Goal: Task Accomplishment & Management: Manage account settings

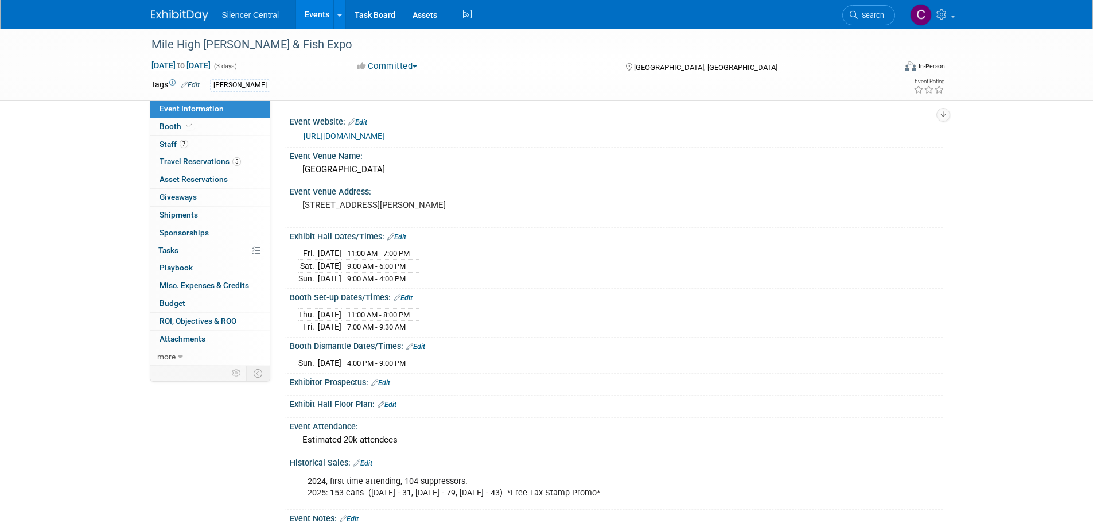
click at [409, 295] on link "Edit" at bounding box center [402, 298] width 19 height 8
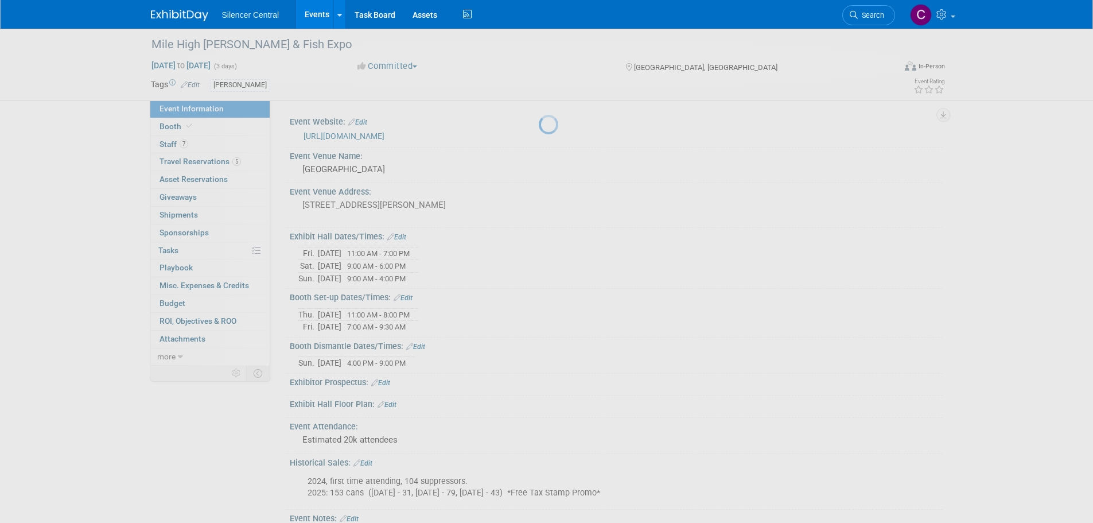
select select "3"
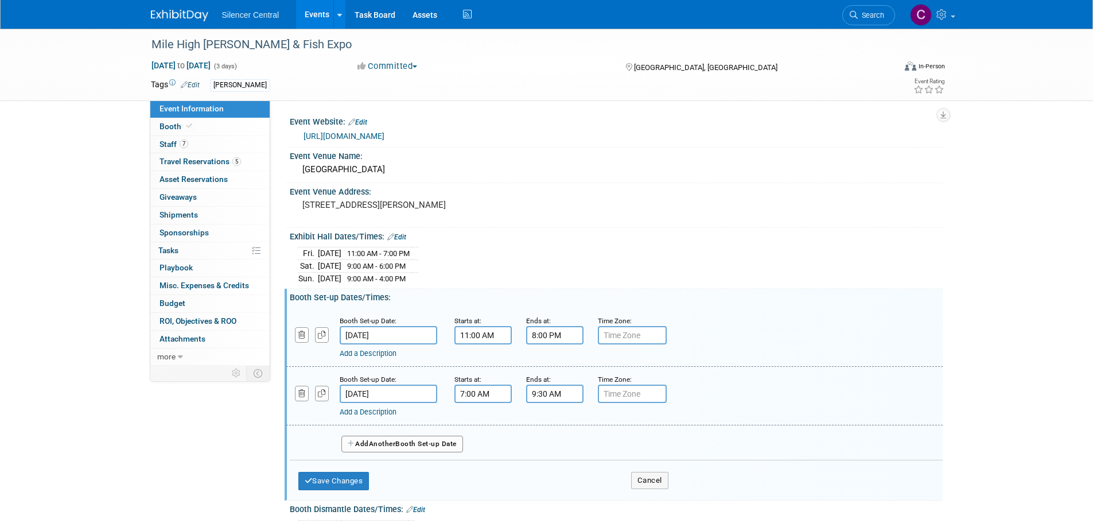
click at [402, 395] on input "Apr 11, 2025" at bounding box center [389, 393] width 98 height 18
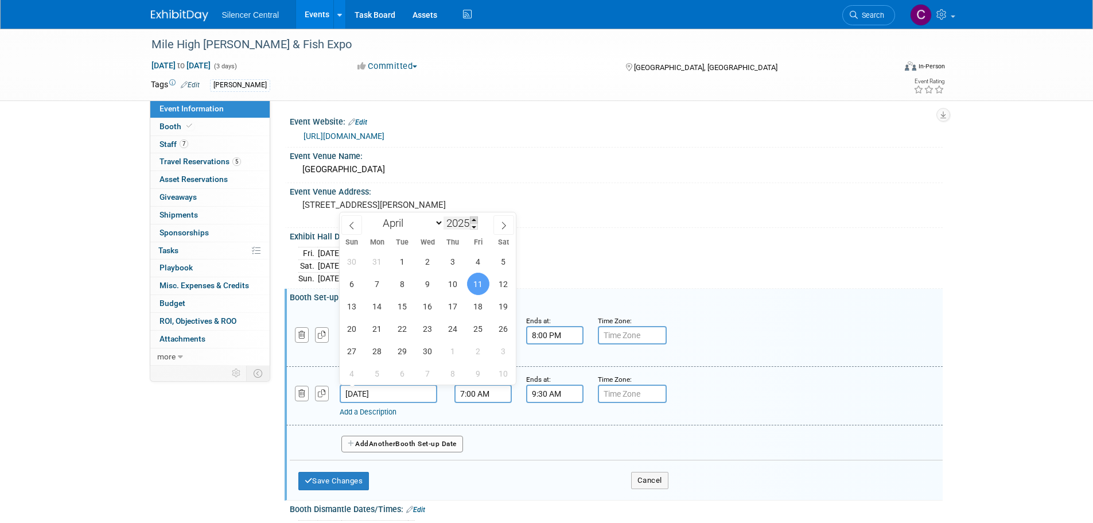
click at [475, 218] on span at bounding box center [474, 219] width 8 height 7
type input "2026"
click at [359, 228] on span at bounding box center [351, 225] width 21 height 20
select select "2"
click at [448, 304] on span "19" at bounding box center [453, 306] width 22 height 22
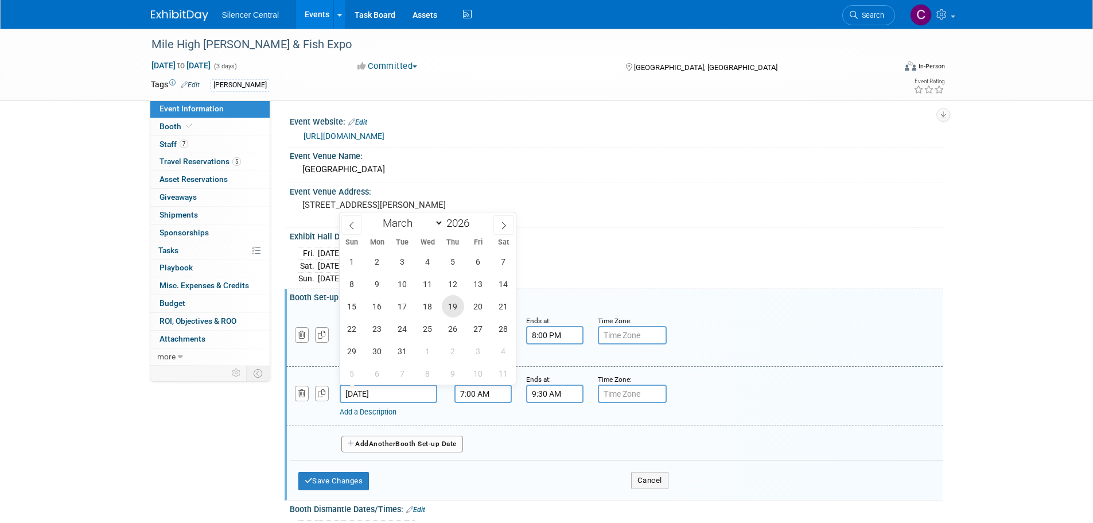
type input "[DATE]"
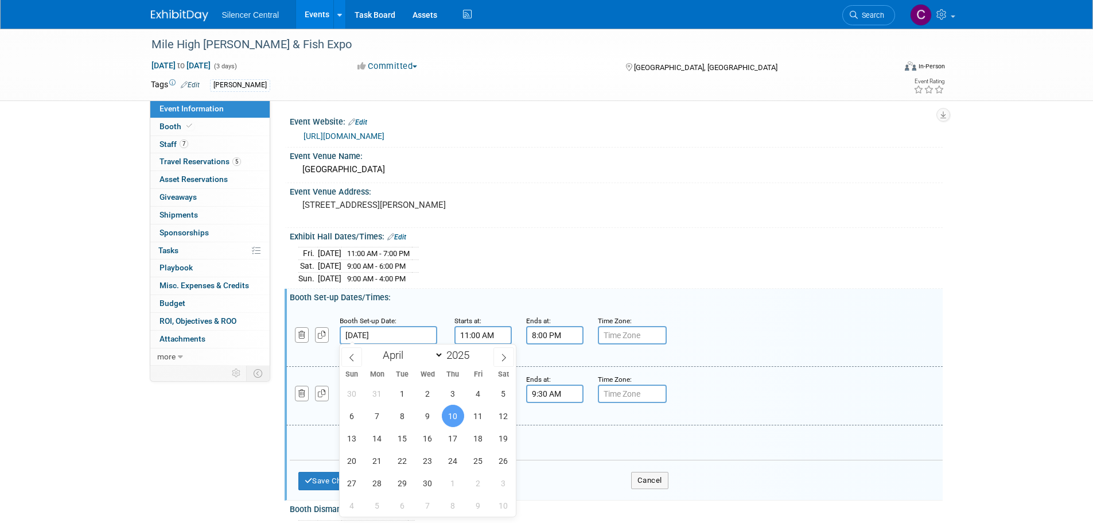
click at [406, 333] on input "[DATE]" at bounding box center [389, 335] width 98 height 18
click at [475, 350] on span at bounding box center [474, 351] width 8 height 7
type input "2026"
click at [355, 350] on span at bounding box center [351, 357] width 21 height 20
select select "2"
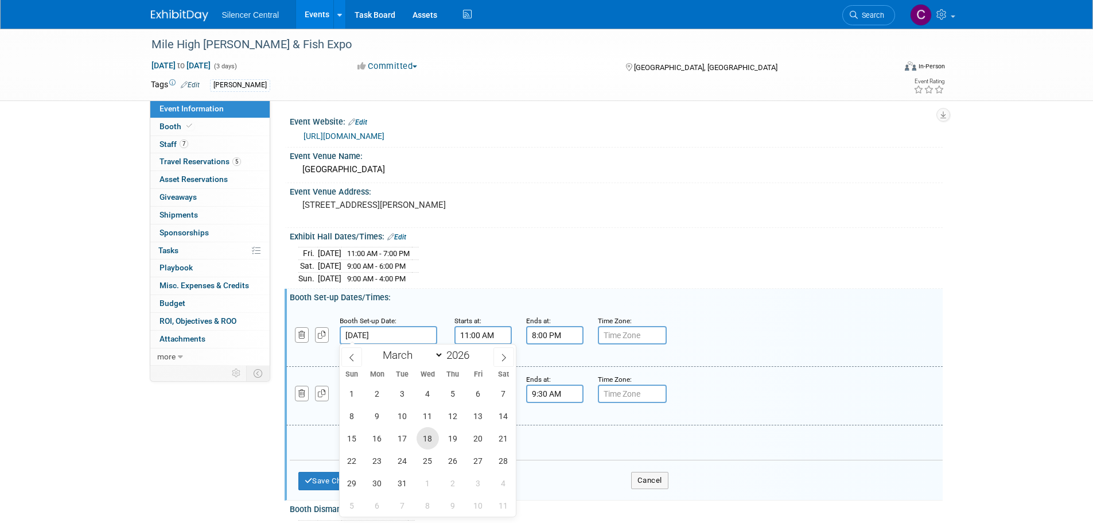
click at [425, 436] on span "18" at bounding box center [427, 438] width 22 height 22
type input "[DATE]"
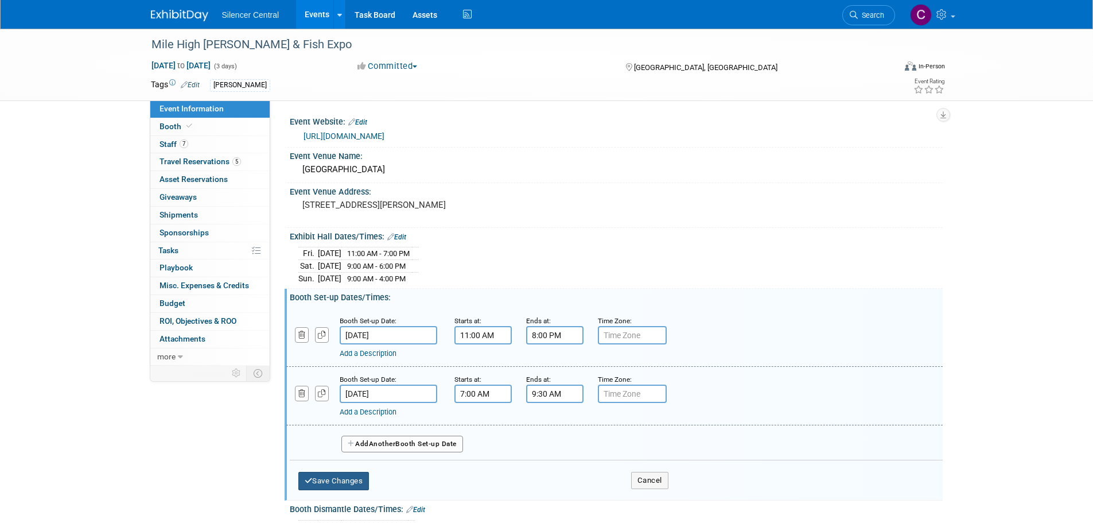
click at [336, 476] on button "Save Changes" at bounding box center [333, 480] width 71 height 18
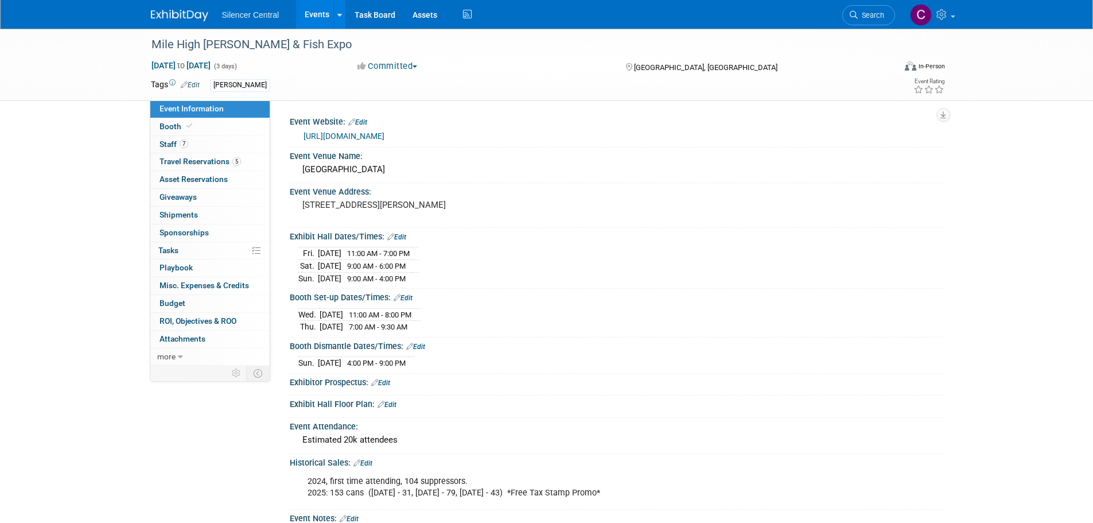
click at [162, 10] on img at bounding box center [179, 15] width 57 height 11
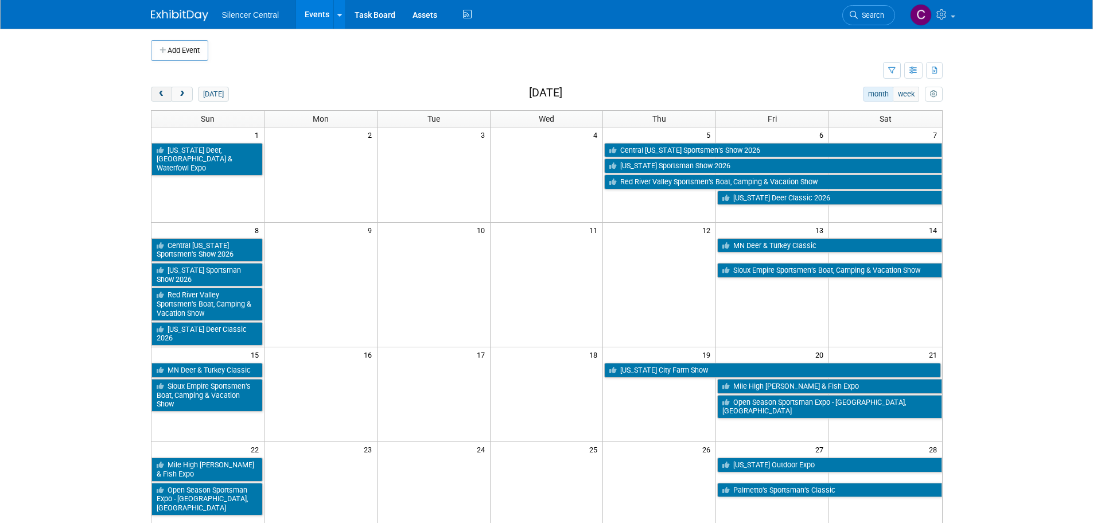
click at [165, 100] on button "prev" at bounding box center [161, 94] width 21 height 15
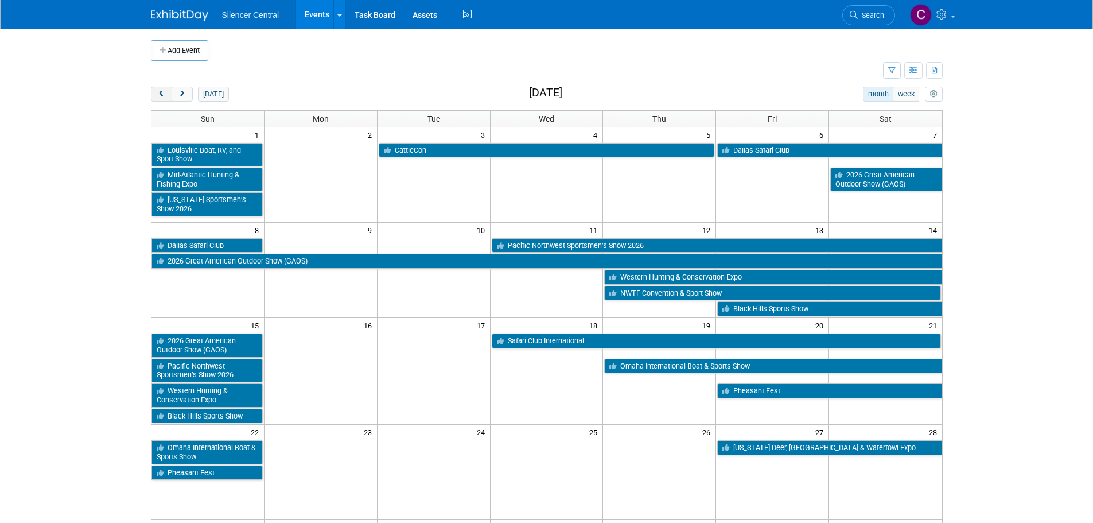
click at [165, 100] on button "prev" at bounding box center [161, 94] width 21 height 15
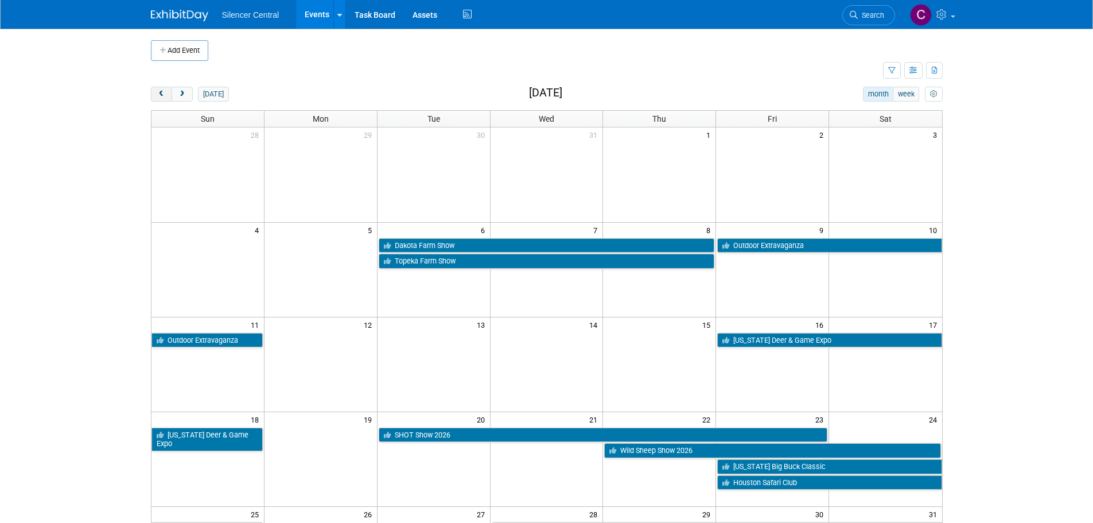
click at [165, 100] on button "prev" at bounding box center [161, 94] width 21 height 15
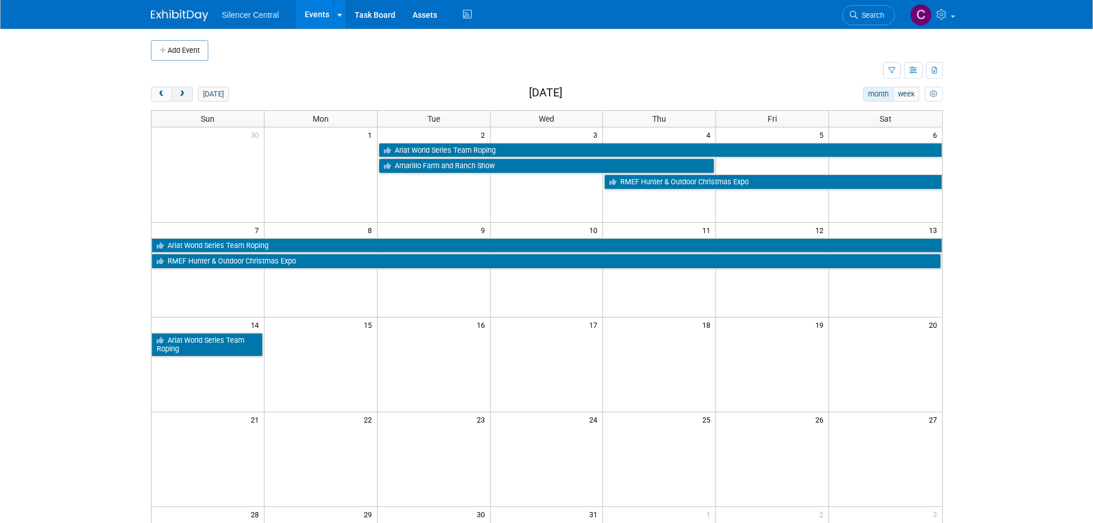
click at [184, 96] on span "next" at bounding box center [182, 94] width 9 height 7
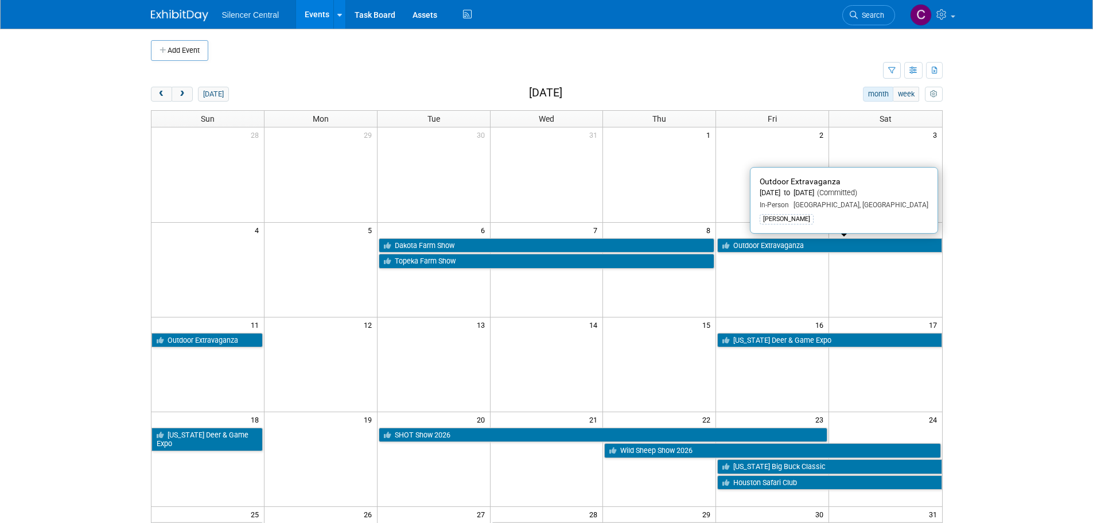
click at [797, 250] on link "Outdoor Extravaganza" at bounding box center [829, 245] width 224 height 15
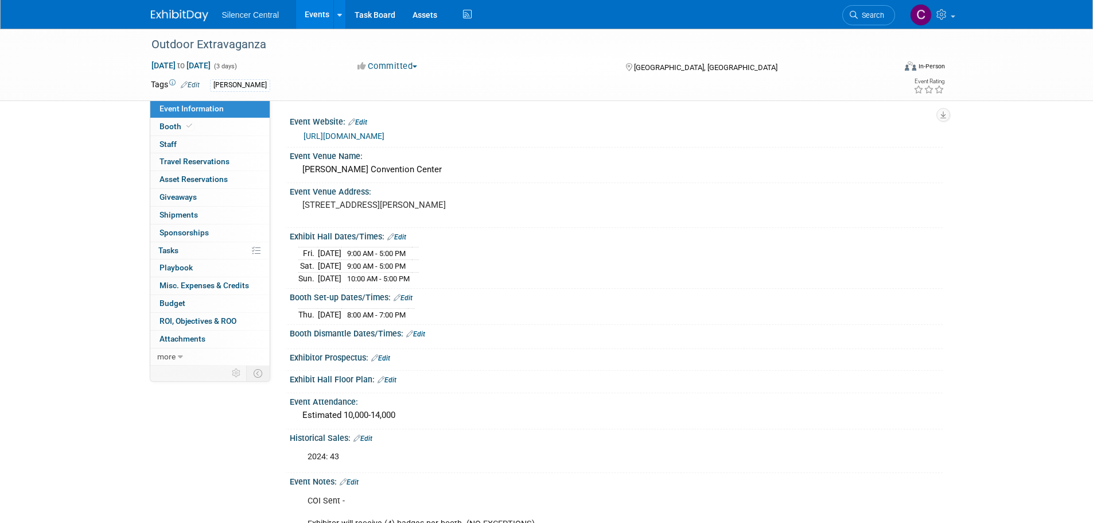
click at [202, 121] on link "Booth" at bounding box center [209, 126] width 119 height 17
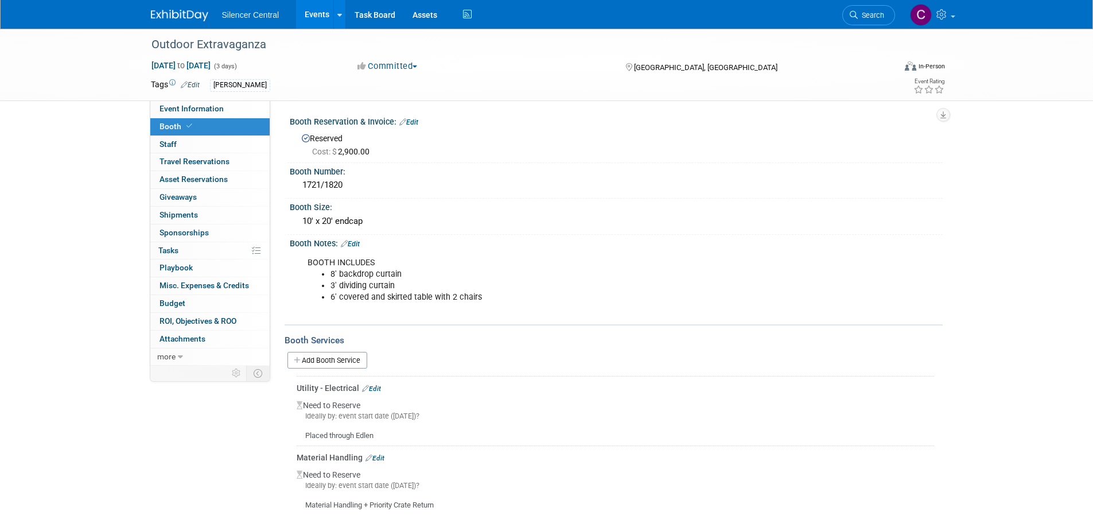
click at [169, 11] on img at bounding box center [179, 15] width 57 height 11
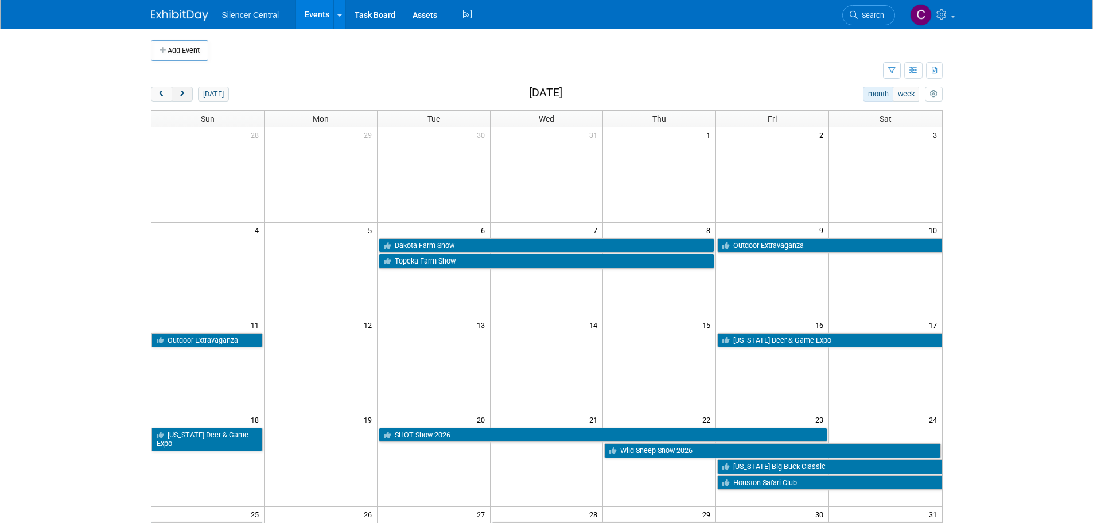
click at [188, 98] on button "next" at bounding box center [181, 94] width 21 height 15
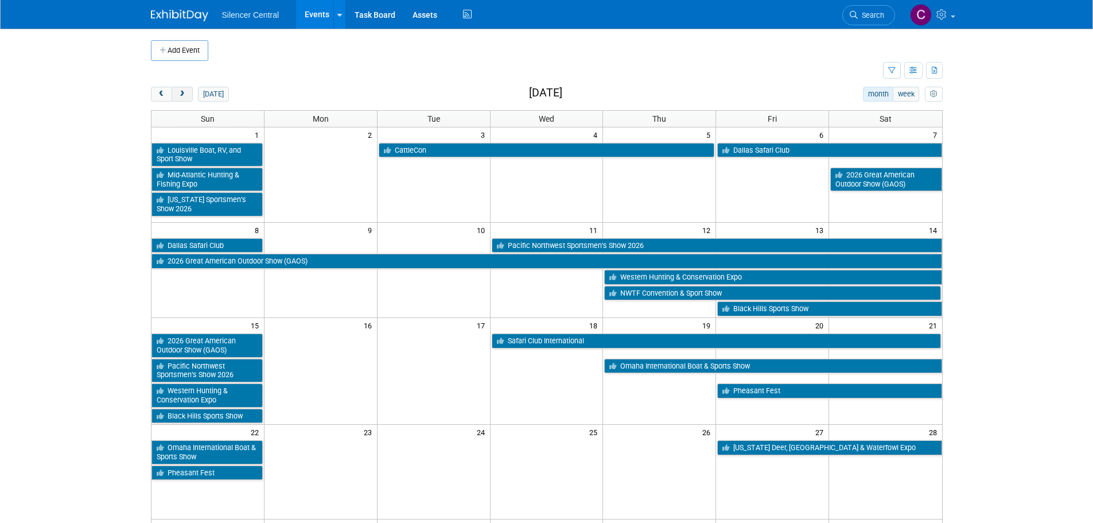
click at [188, 98] on button "next" at bounding box center [181, 94] width 21 height 15
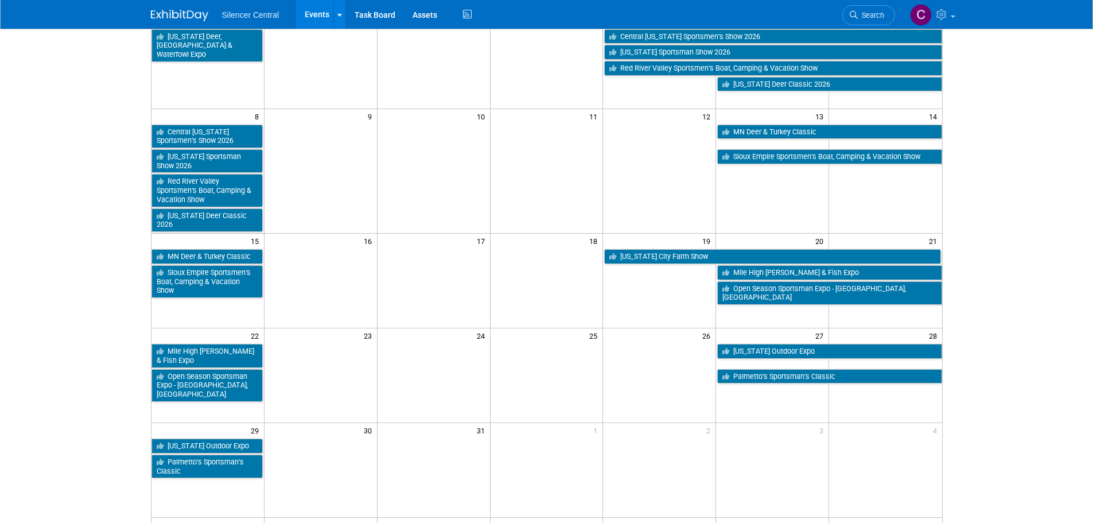
scroll to position [115, 0]
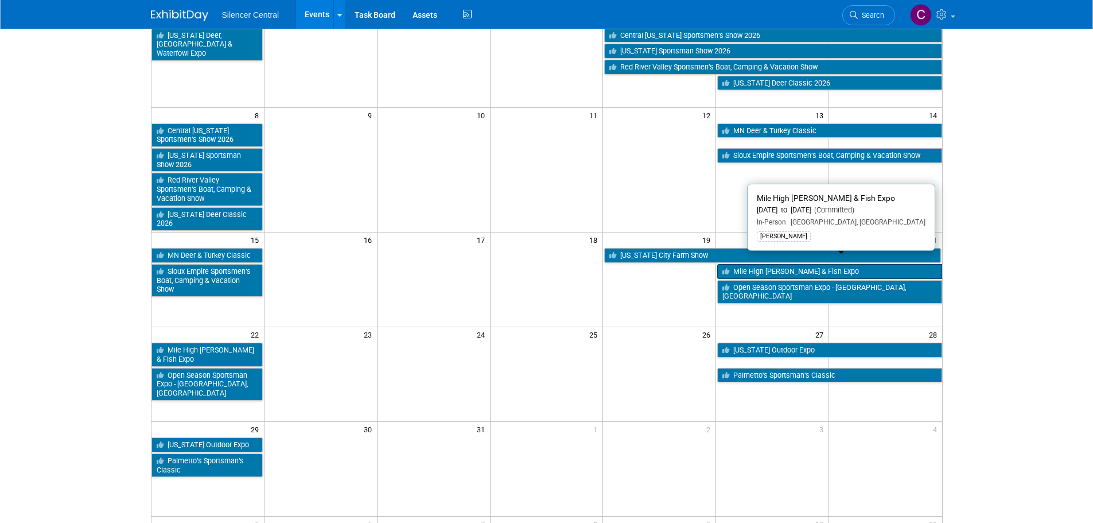
click at [752, 264] on link "Mile High [PERSON_NAME] & Fish Expo" at bounding box center [829, 271] width 224 height 15
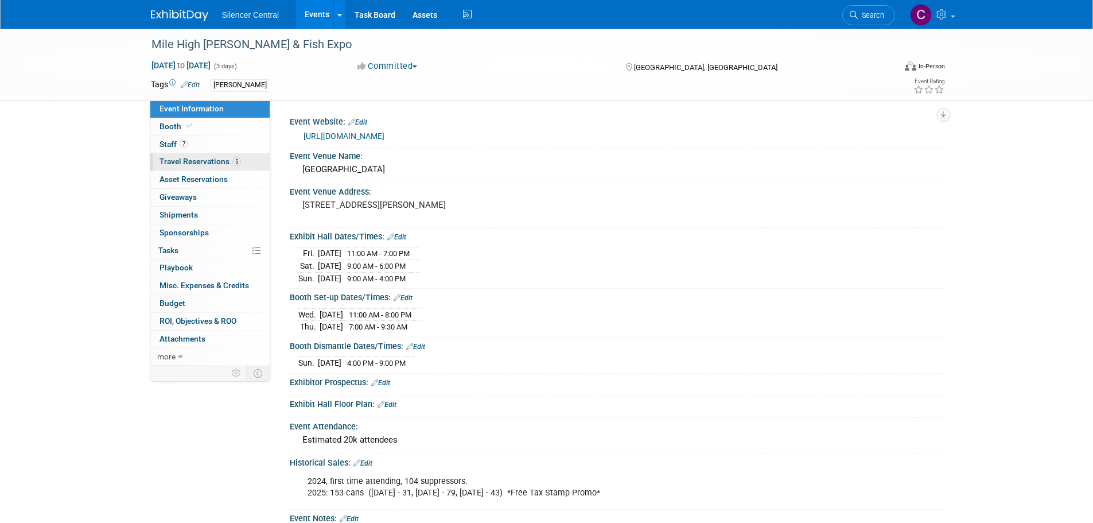
click at [193, 164] on span "Travel Reservations 5" at bounding box center [199, 161] width 81 height 9
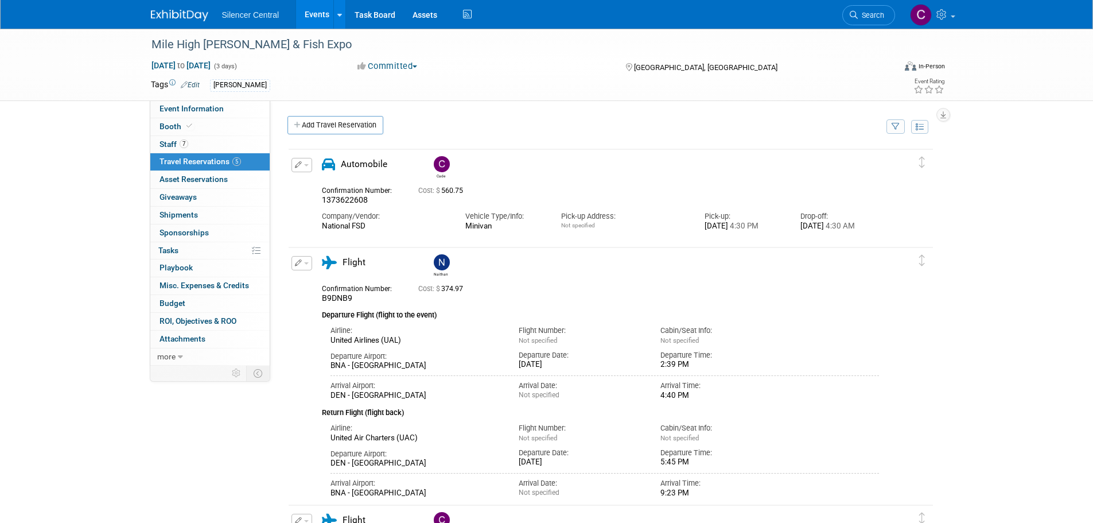
click at [309, 169] on button "button" at bounding box center [301, 165] width 21 height 14
click at [321, 205] on span "Delete Reservation" at bounding box center [347, 203] width 71 height 9
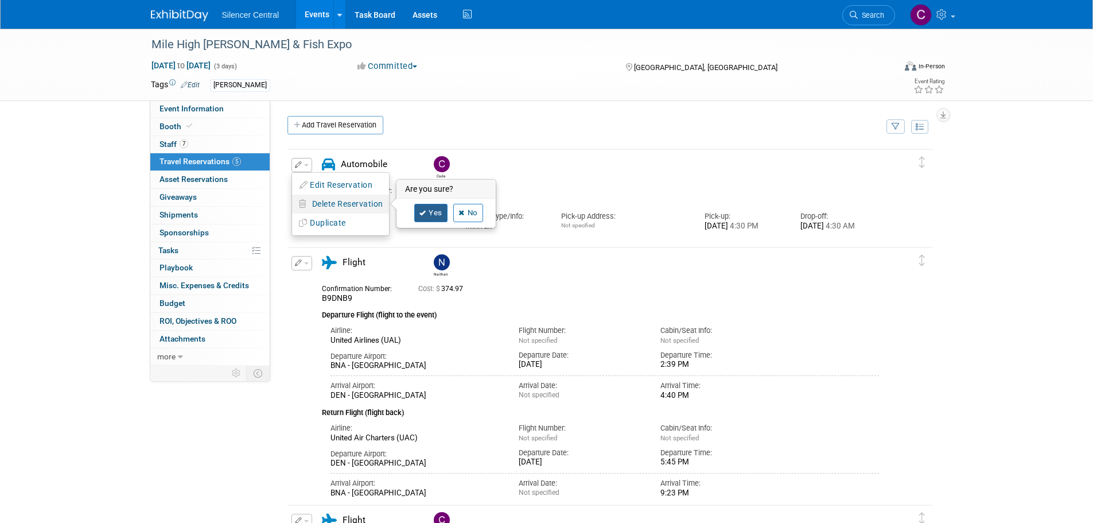
click at [431, 216] on link "Yes" at bounding box center [430, 213] width 33 height 18
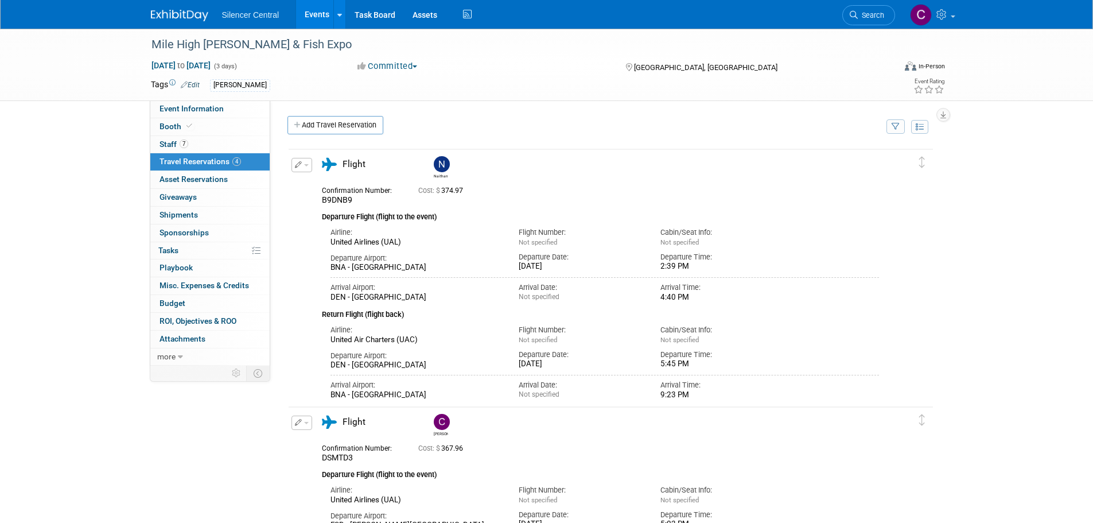
click at [305, 166] on span "button" at bounding box center [306, 165] width 5 height 2
click at [329, 190] on button "Edit Reservation" at bounding box center [340, 185] width 97 height 17
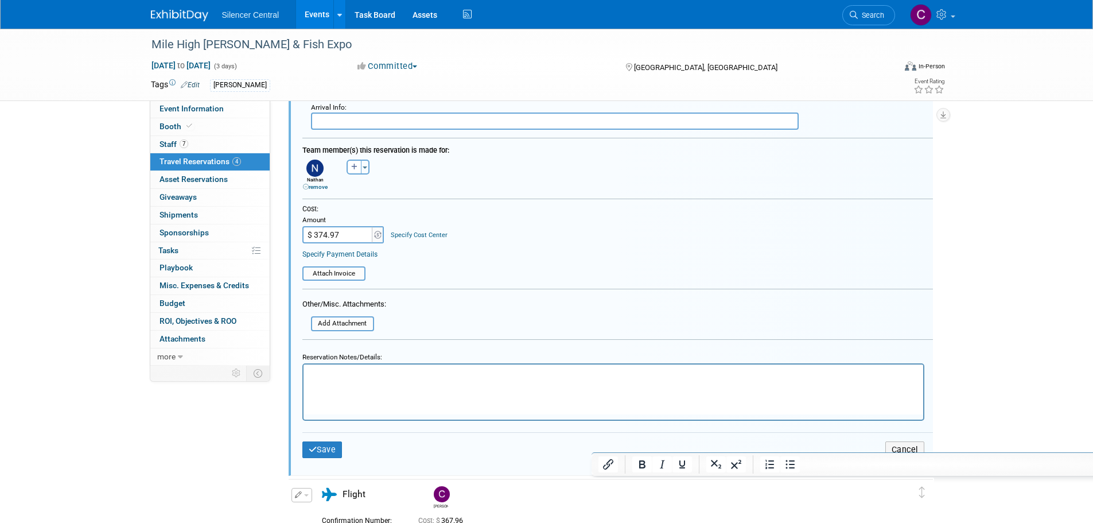
scroll to position [708, 0]
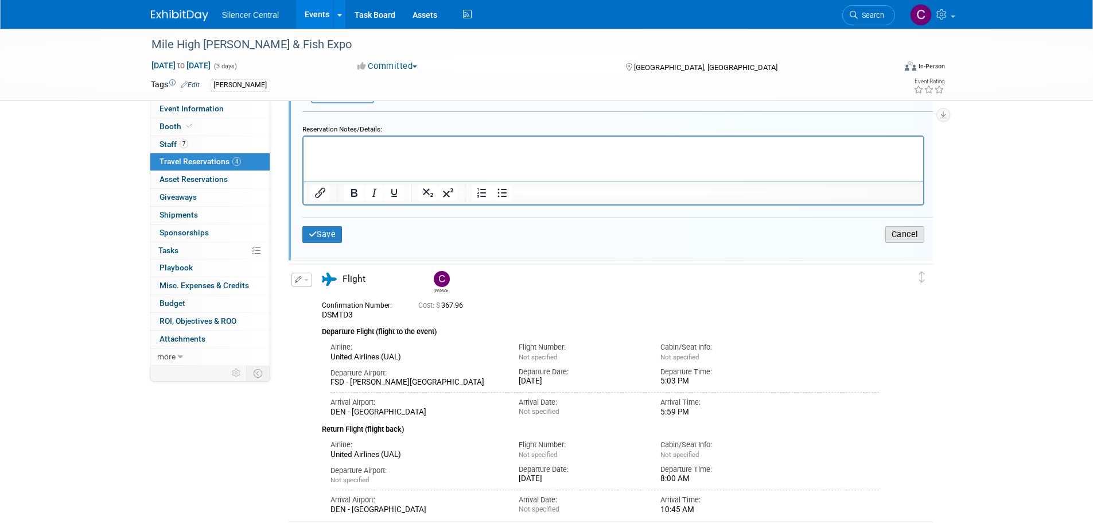
click at [887, 240] on button "Cancel" at bounding box center [904, 234] width 39 height 17
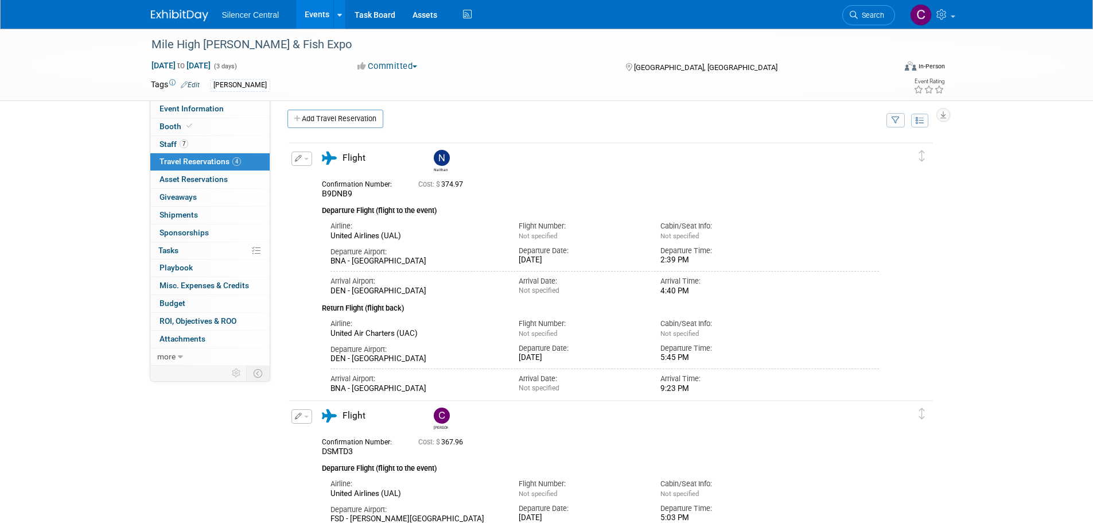
scroll to position [0, 0]
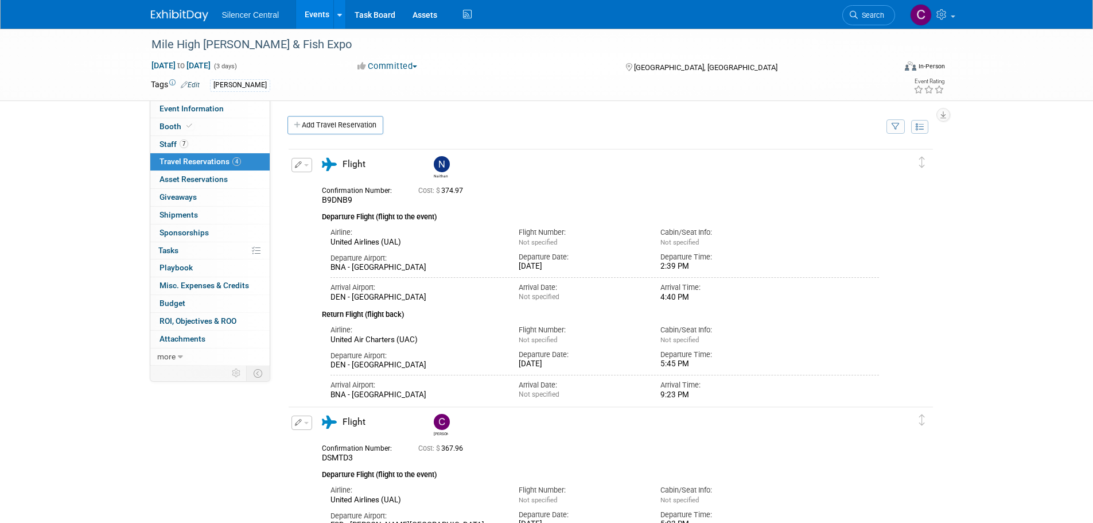
click at [302, 167] on button "button" at bounding box center [301, 165] width 21 height 14
click at [331, 204] on span "Delete Reservation" at bounding box center [347, 203] width 71 height 9
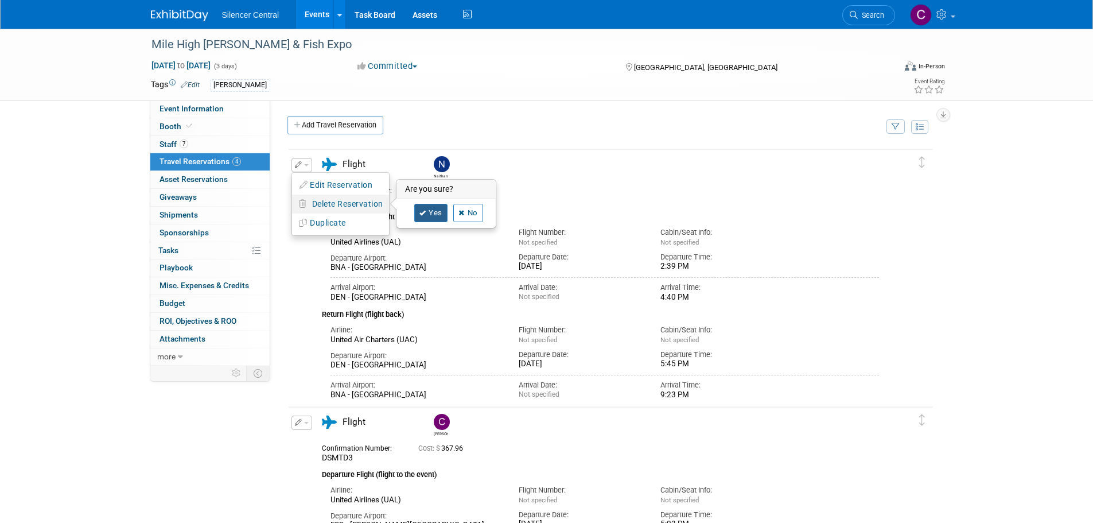
click at [420, 210] on icon at bounding box center [422, 213] width 7 height 6
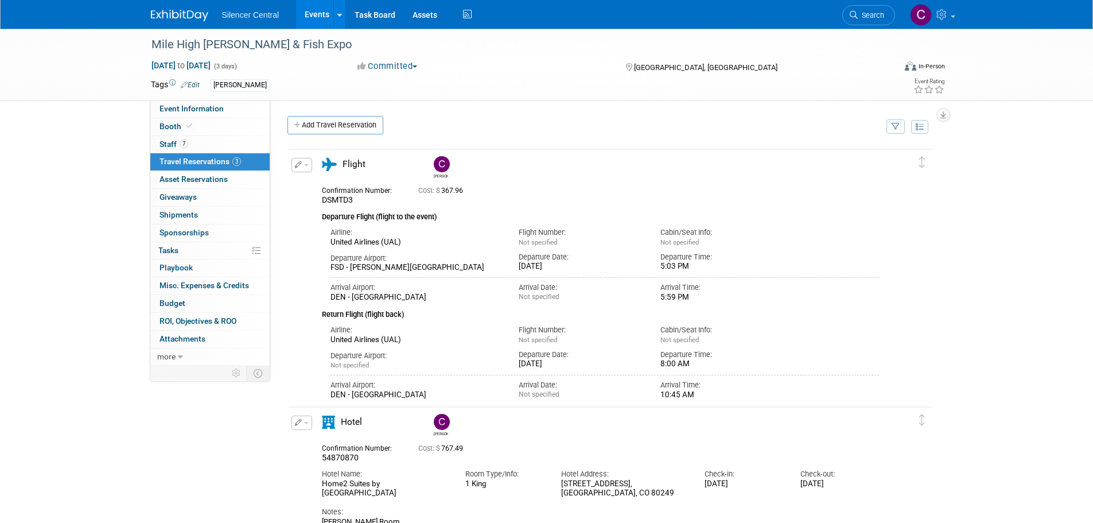
click at [302, 165] on button "button" at bounding box center [301, 165] width 21 height 14
click at [328, 206] on span "Delete Reservation" at bounding box center [347, 203] width 71 height 9
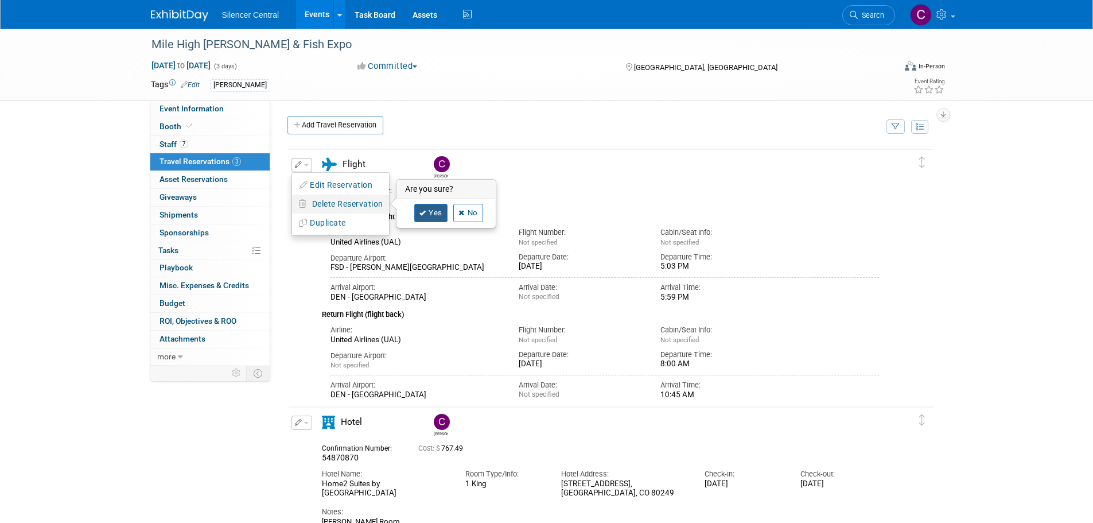
click at [427, 213] on link "Yes" at bounding box center [430, 213] width 33 height 18
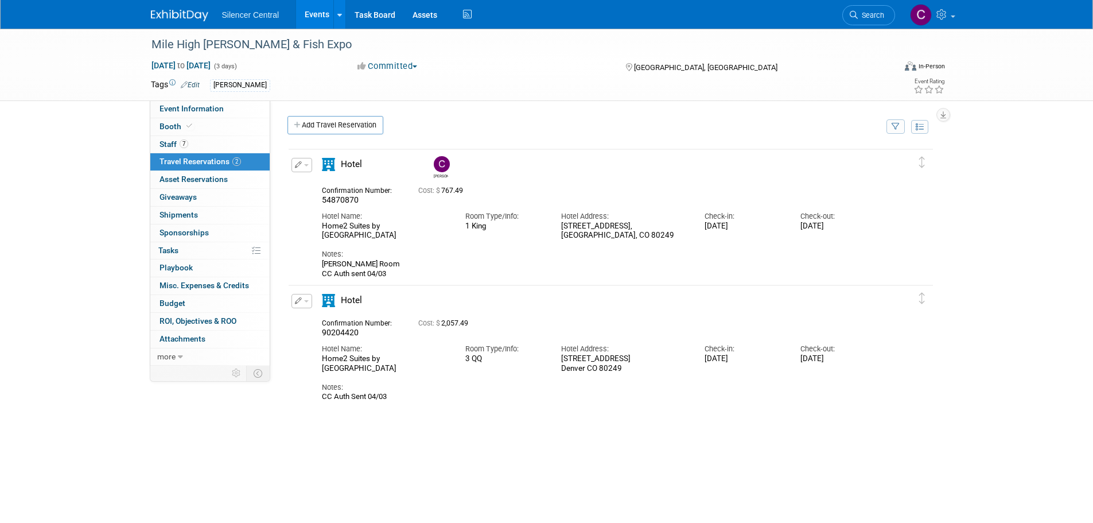
click at [311, 162] on div "Edit Reservation Delete Reservation" at bounding box center [301, 168] width 25 height 21
click at [307, 165] on span "button" at bounding box center [306, 165] width 5 height 2
click at [337, 206] on span "Delete Reservation" at bounding box center [347, 203] width 71 height 9
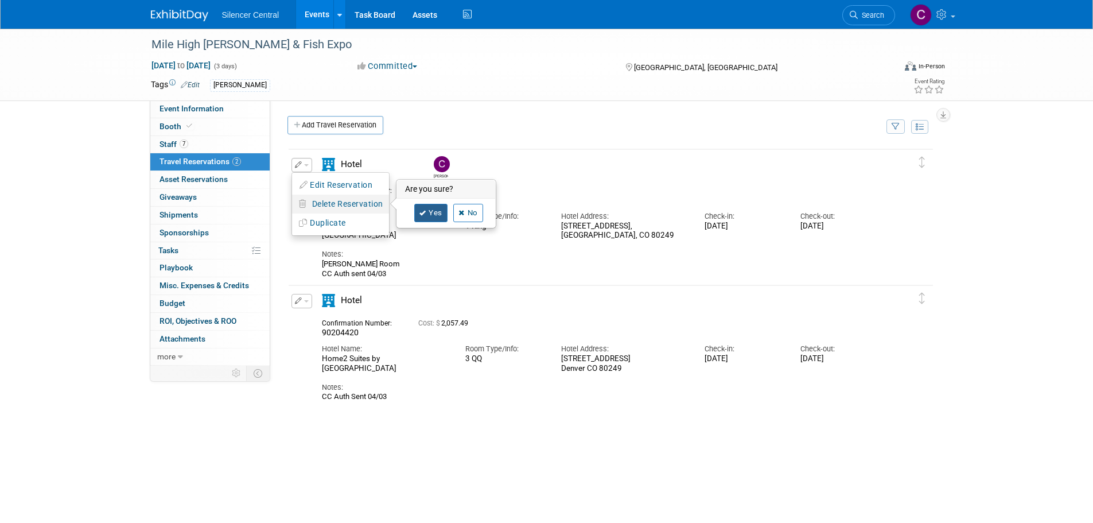
click at [430, 216] on link "Yes" at bounding box center [430, 213] width 33 height 18
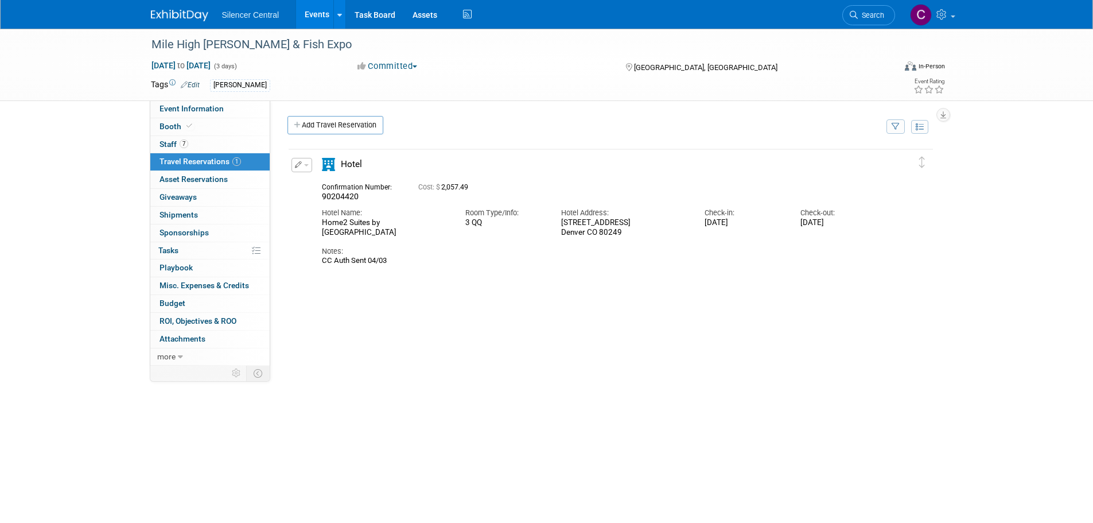
click at [306, 169] on button "button" at bounding box center [301, 165] width 21 height 14
click at [334, 211] on button "Delete Reservation" at bounding box center [340, 204] width 97 height 17
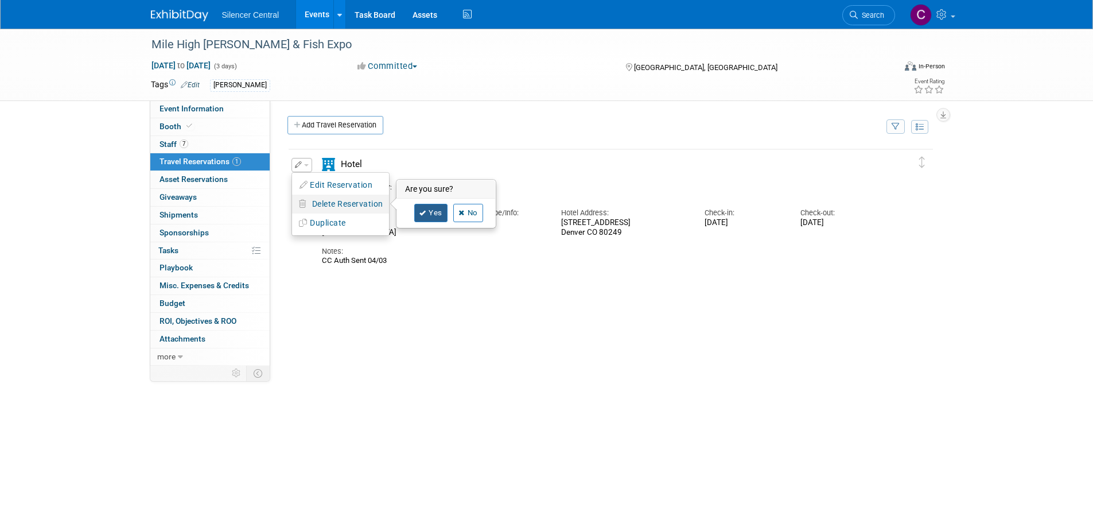
click at [426, 215] on icon at bounding box center [422, 213] width 7 height 6
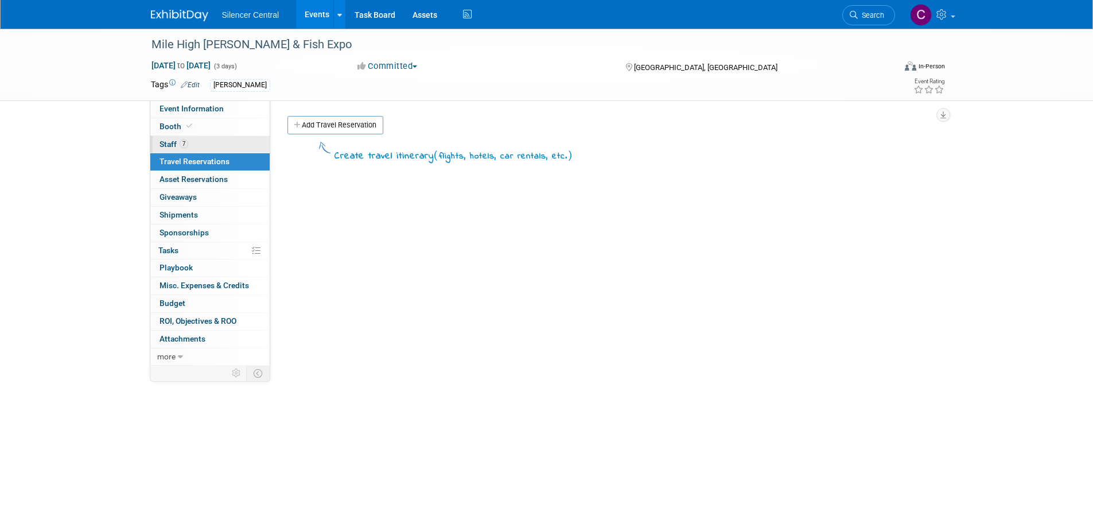
click at [199, 146] on link "7 Staff 7" at bounding box center [209, 144] width 119 height 17
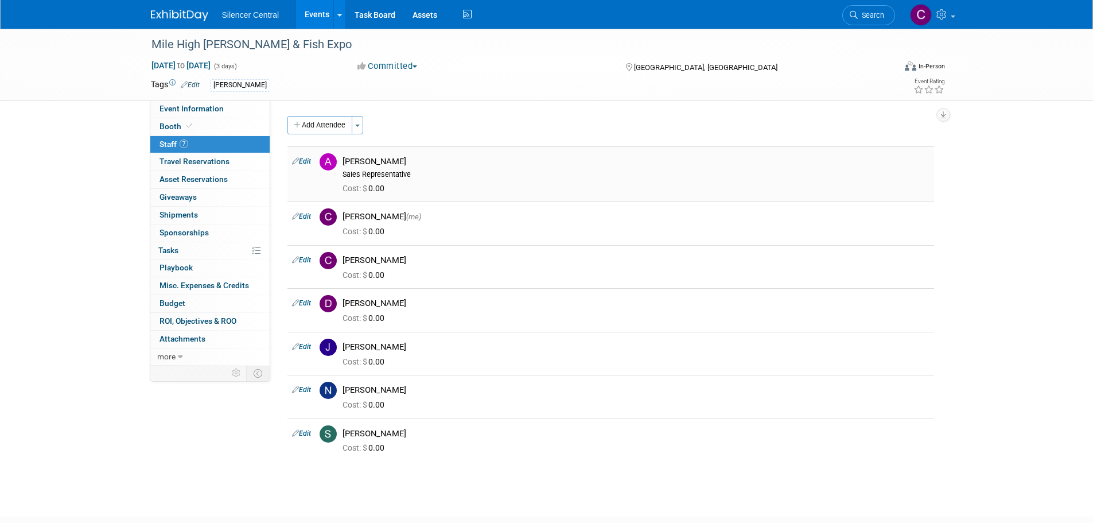
click at [309, 162] on link "Edit" at bounding box center [301, 161] width 19 height 8
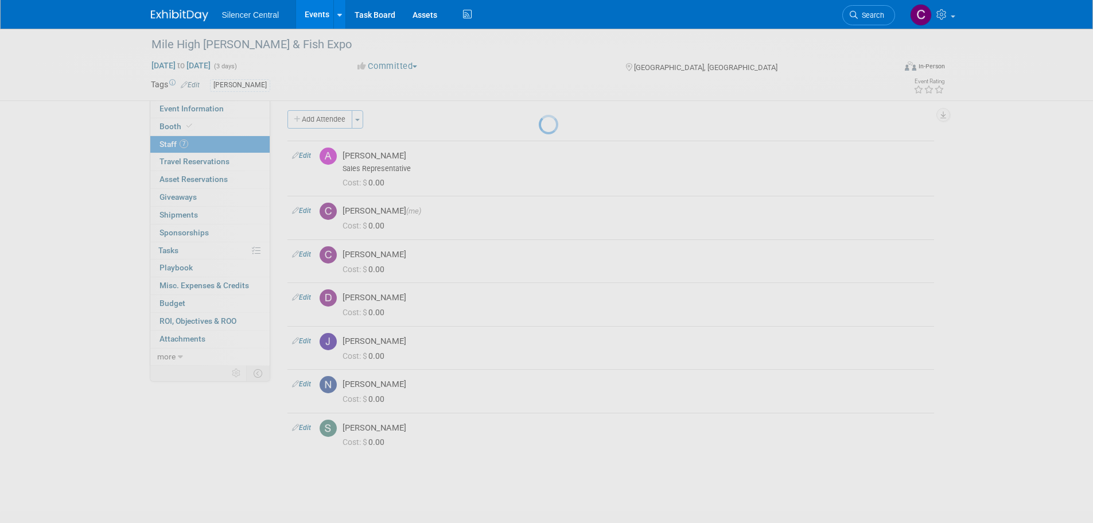
select select "8b25a7b6-0c77-42d1-b1c0-e93d2c90fb05"
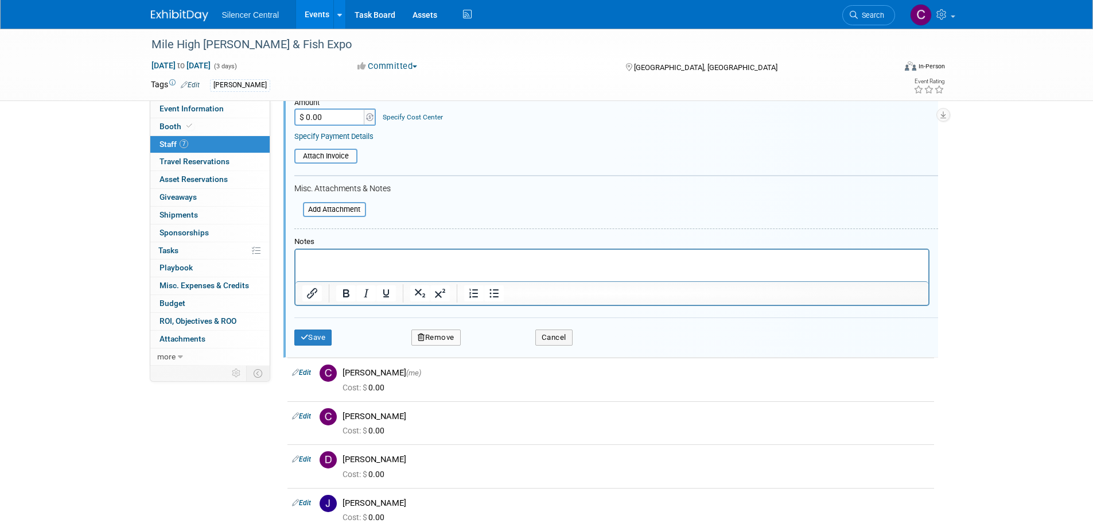
scroll to position [245, 0]
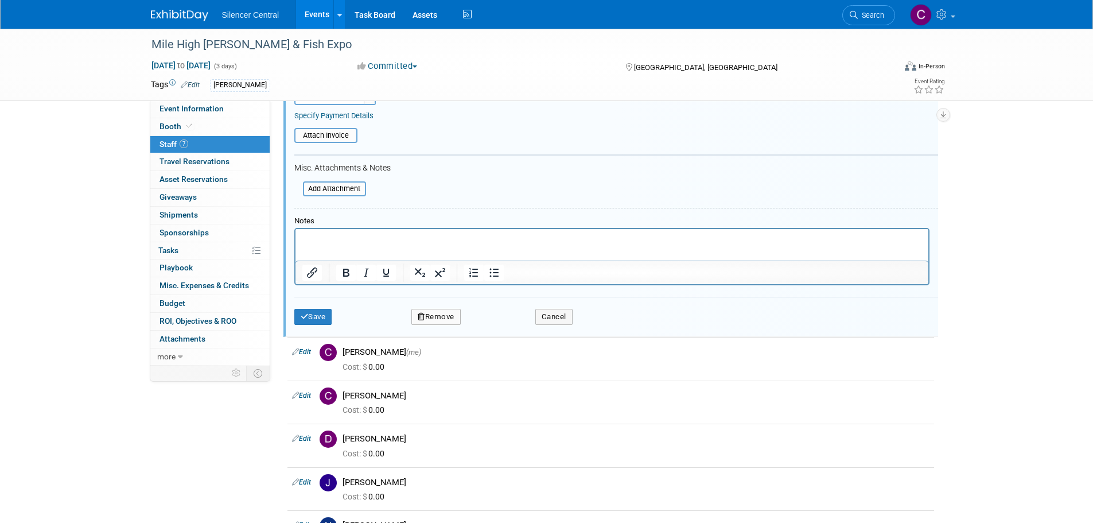
click at [449, 315] on button "Remove" at bounding box center [435, 317] width 49 height 16
click at [503, 332] on link "Yes" at bounding box center [498, 326] width 33 height 18
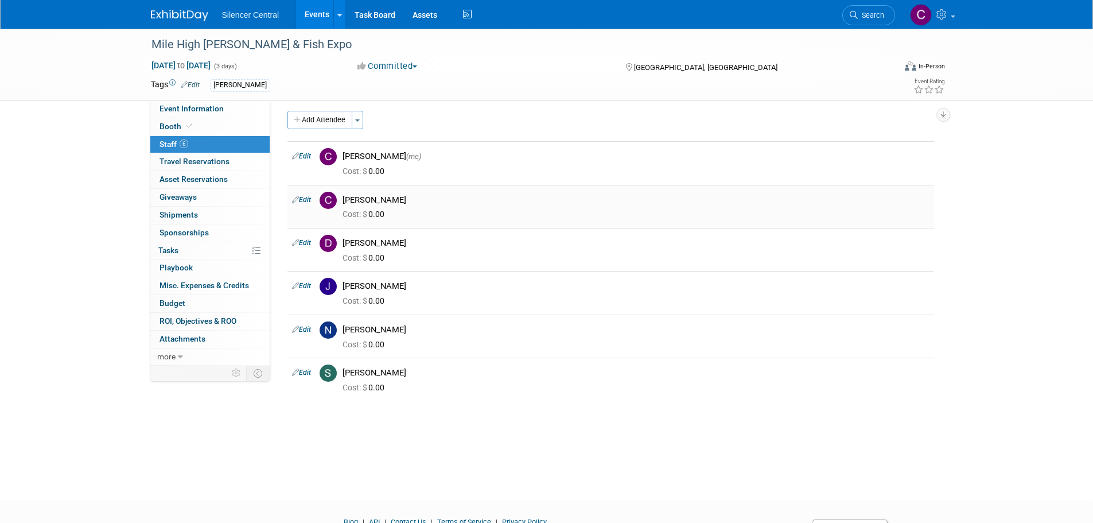
scroll to position [0, 0]
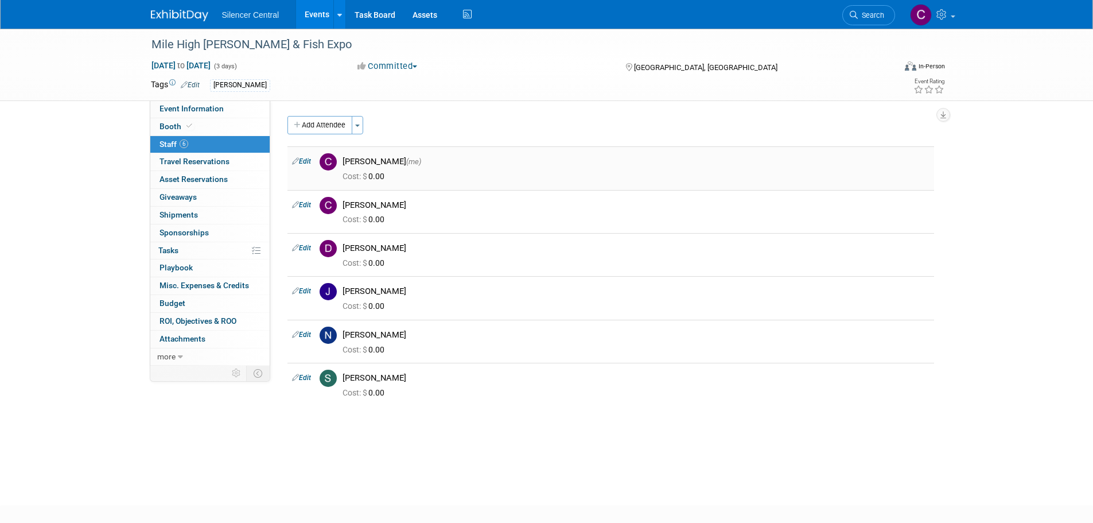
click at [309, 161] on link "Edit" at bounding box center [301, 161] width 19 height 8
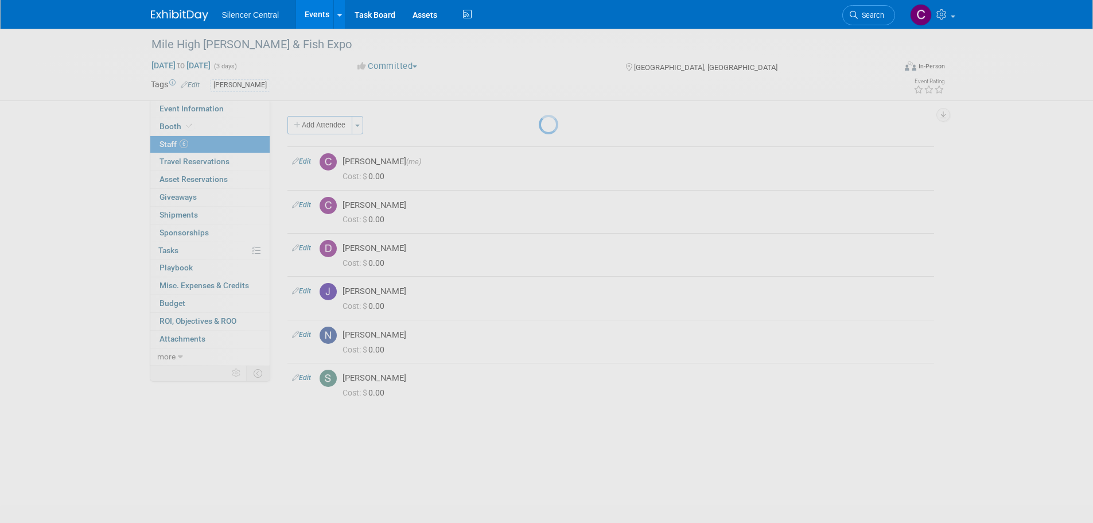
select select "0a131368-79d8-4a96-8b0e-a42d55c9fe45"
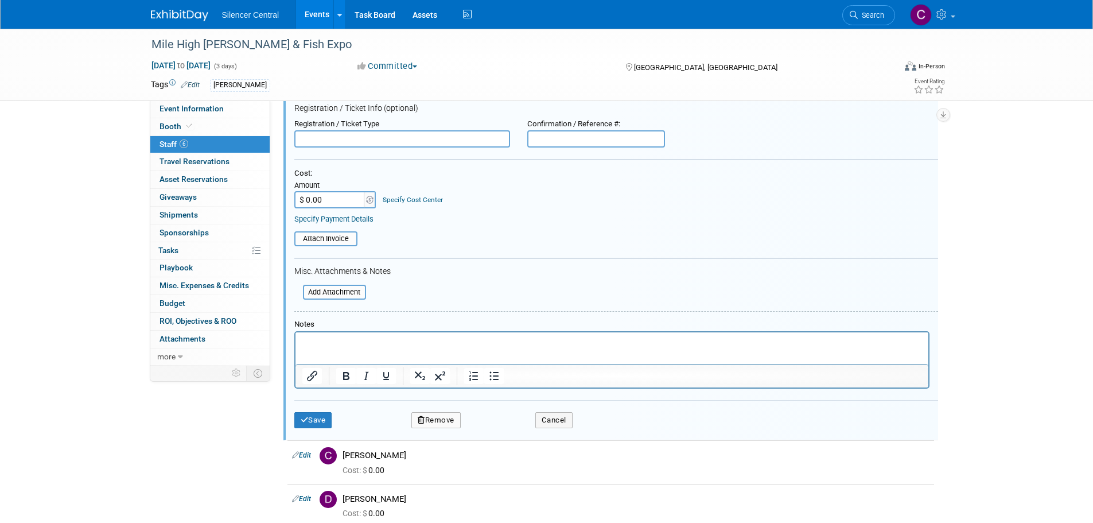
scroll to position [360, 0]
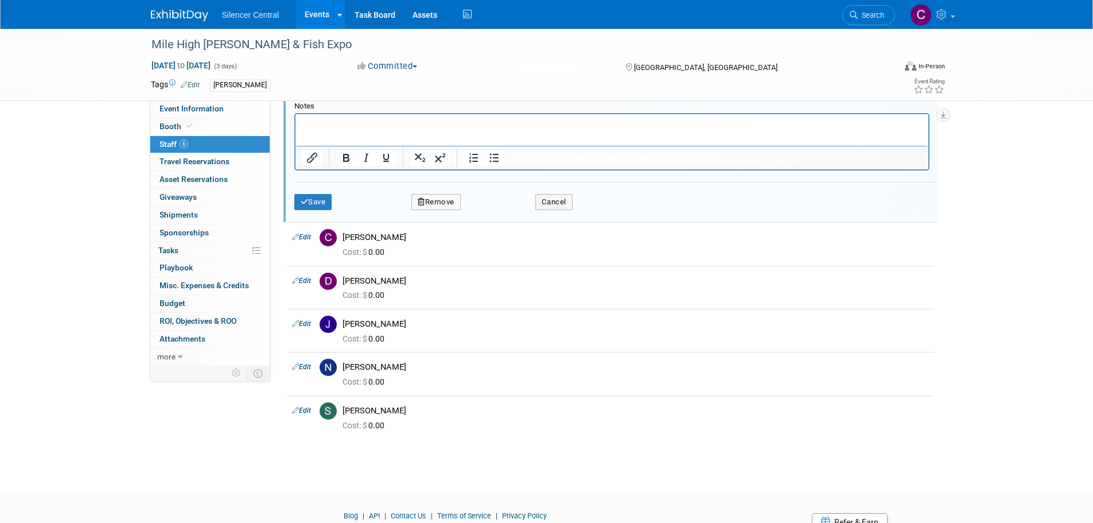
click at [436, 201] on button "Remove" at bounding box center [435, 202] width 49 height 16
click at [500, 217] on link "Yes" at bounding box center [498, 211] width 33 height 18
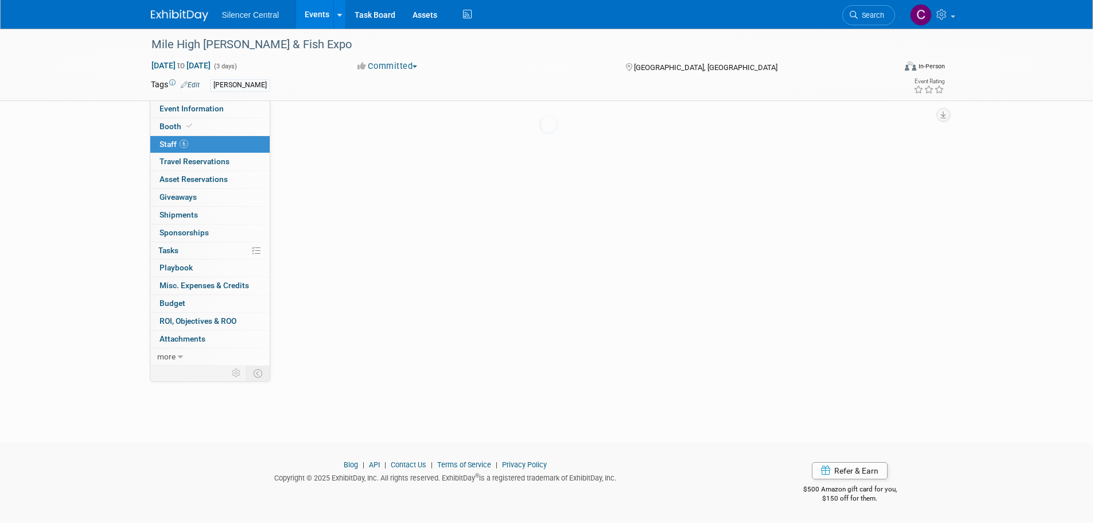
scroll to position [63, 0]
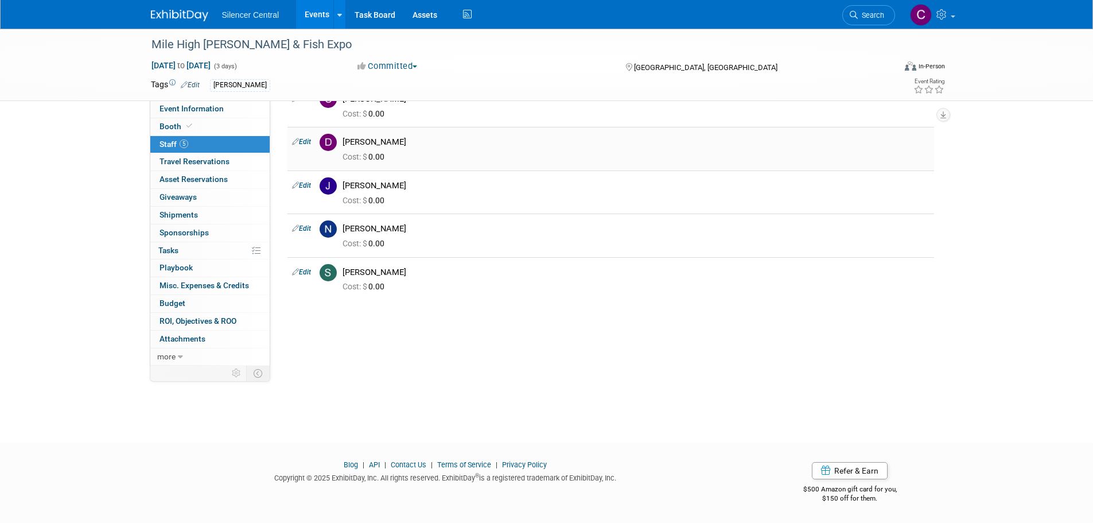
click at [308, 143] on link "Edit" at bounding box center [301, 142] width 19 height 8
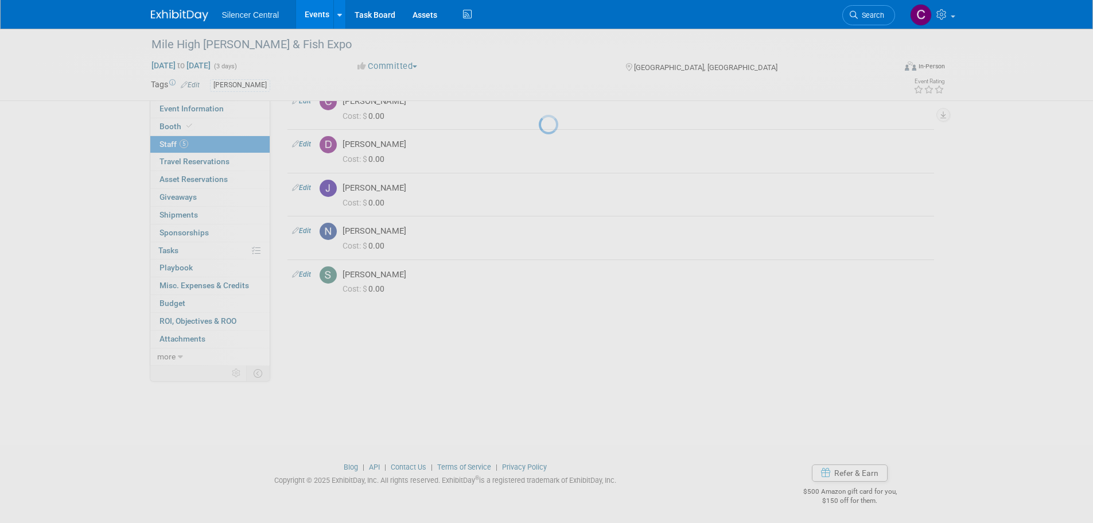
select select "e6418549-6c6a-4855-901d-4427341643c2"
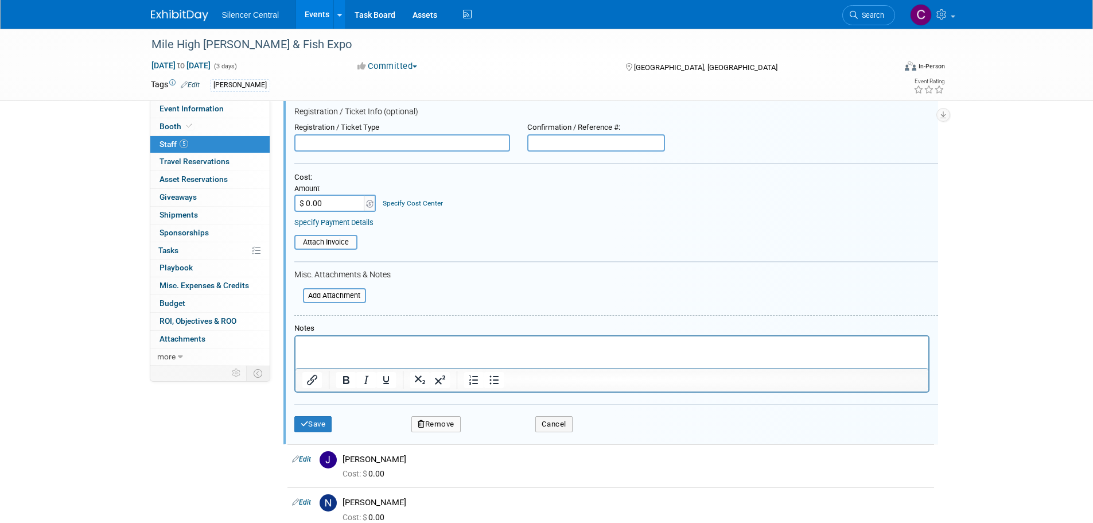
scroll to position [369, 0]
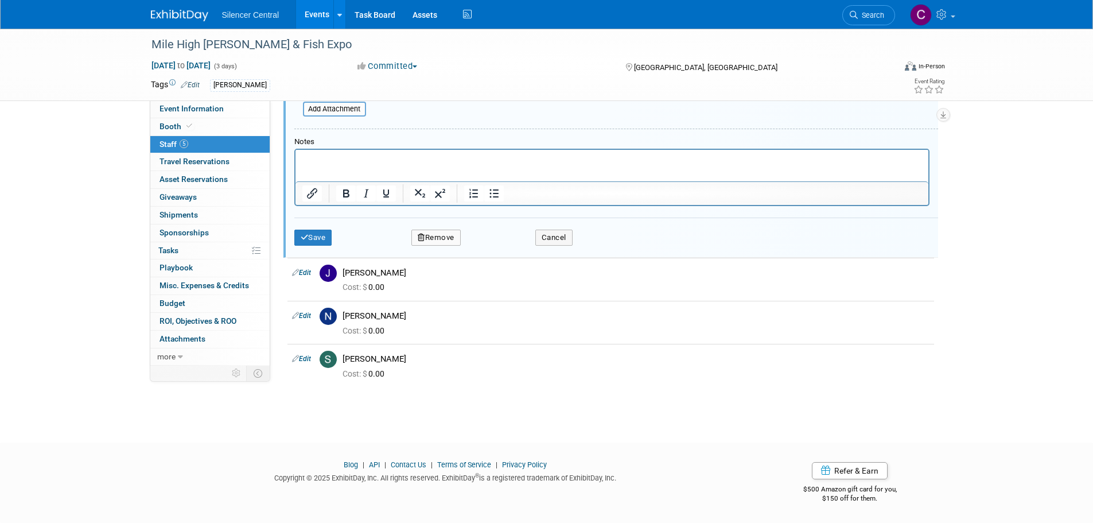
click at [433, 237] on button "Remove" at bounding box center [435, 237] width 49 height 16
click at [495, 247] on link "Yes" at bounding box center [498, 247] width 33 height 18
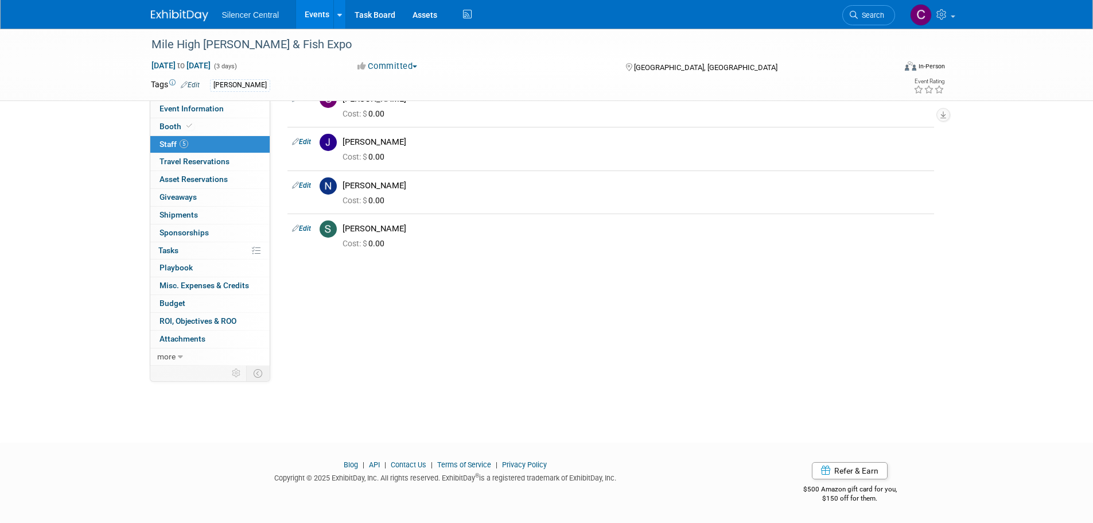
scroll to position [63, 0]
click at [310, 229] on link "Edit" at bounding box center [301, 228] width 19 height 8
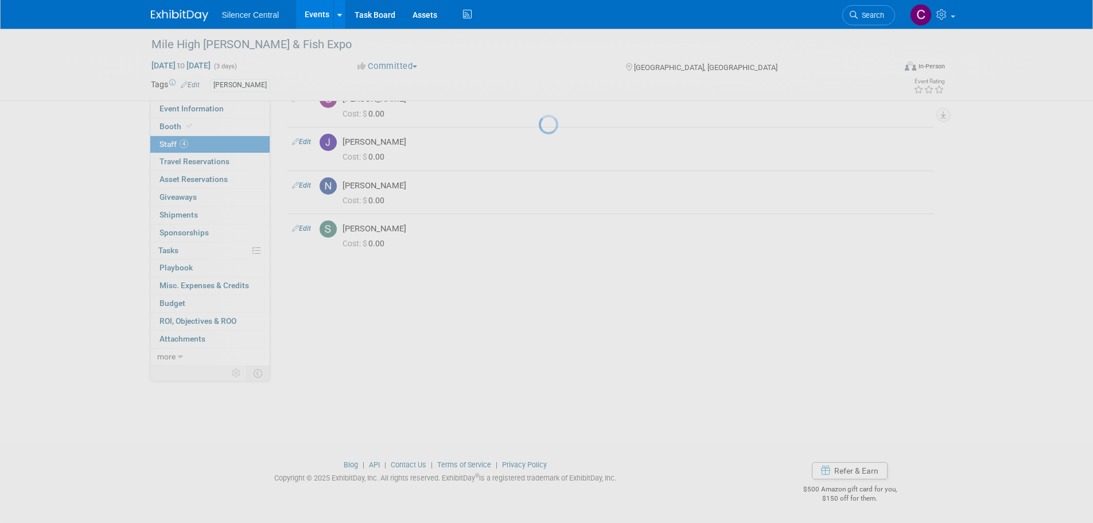
select select "d647b8ad-fdf1-485d-a56a-86f54acfe250"
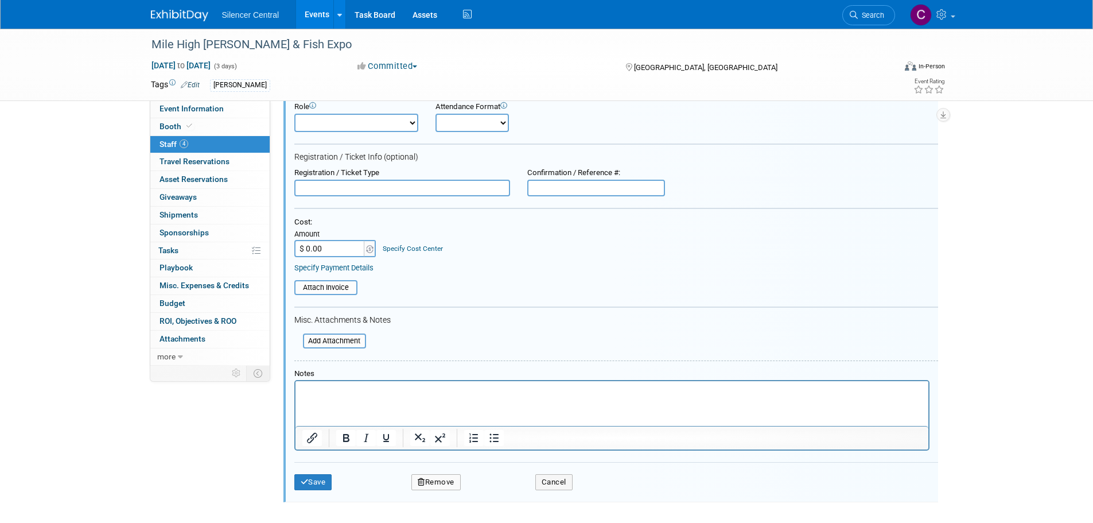
scroll to position [338, 0]
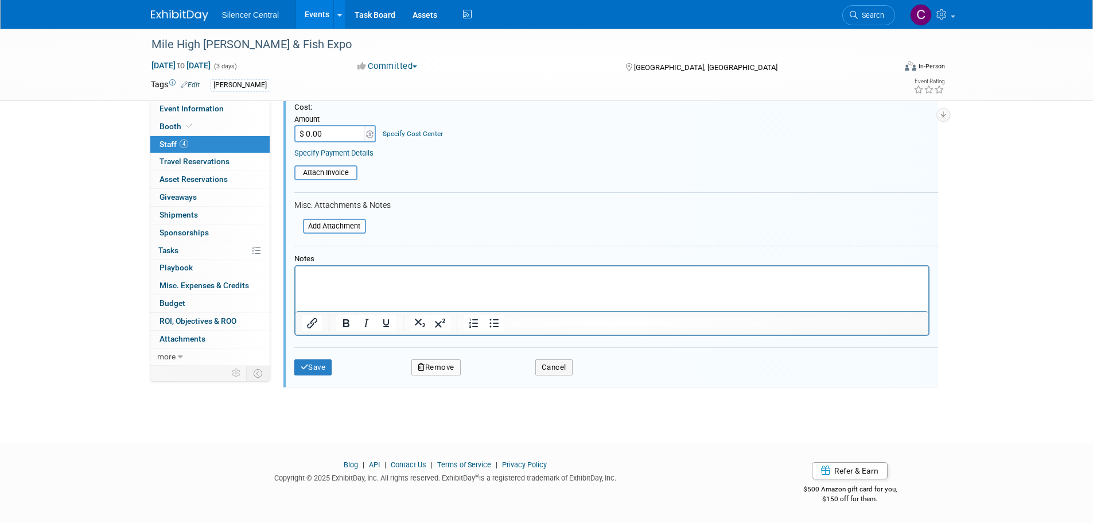
click at [436, 368] on button "Remove" at bounding box center [435, 367] width 49 height 16
click at [496, 378] on link "Yes" at bounding box center [498, 377] width 33 height 18
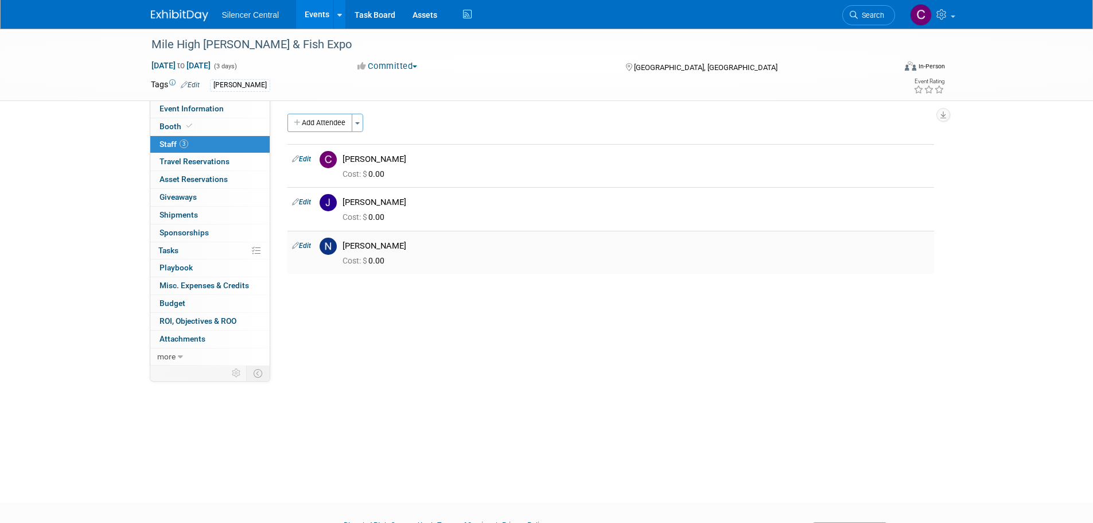
scroll to position [0, 0]
click at [309, 204] on link "Edit" at bounding box center [301, 204] width 19 height 8
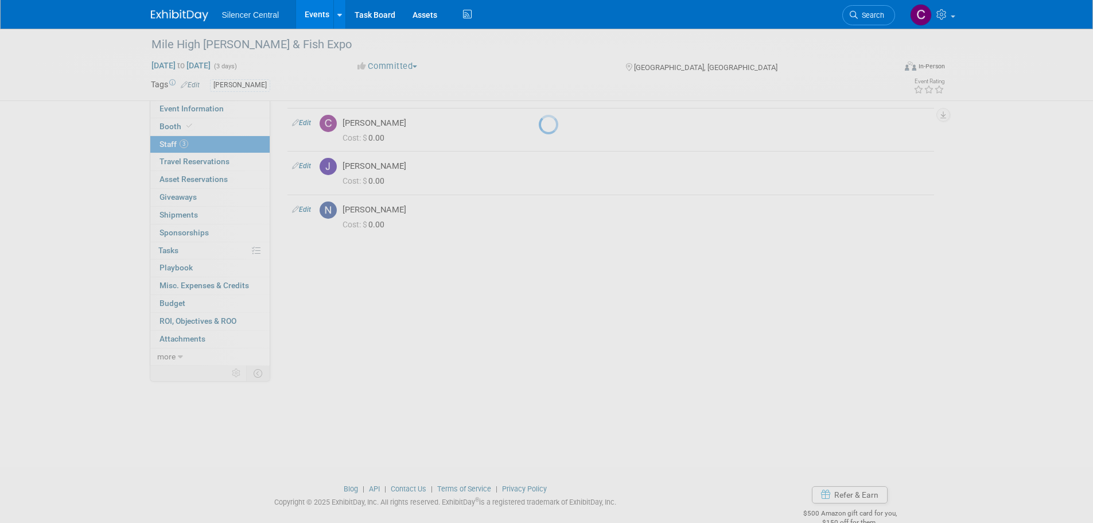
select select "245d2a61-7133-4263-9df9-d368249e9734"
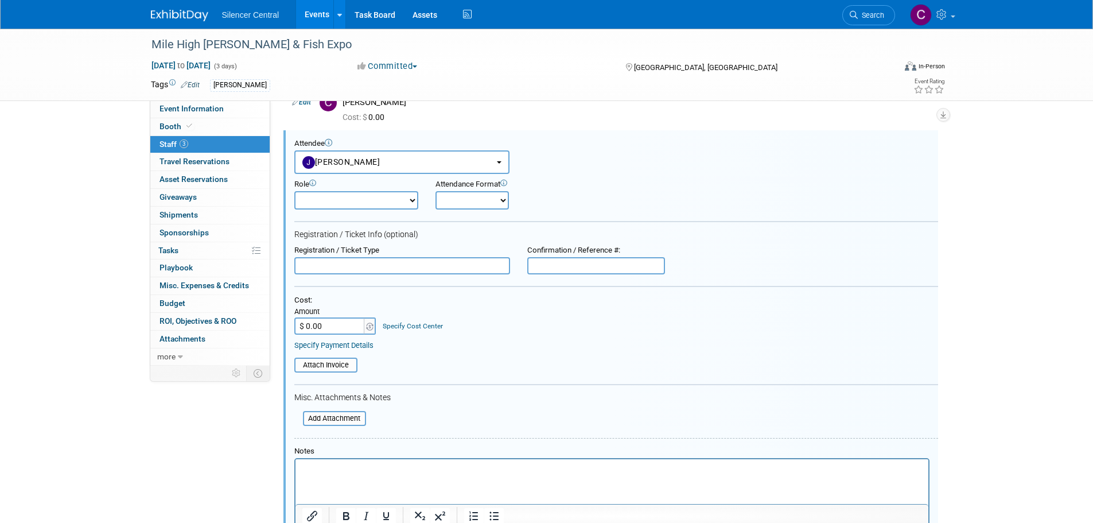
scroll to position [295, 0]
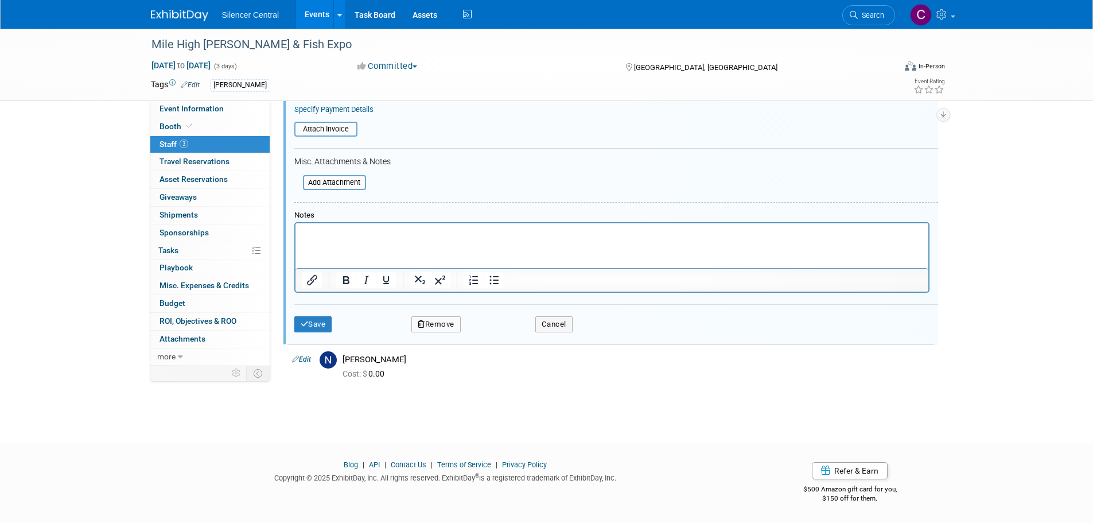
click at [436, 328] on button "Remove" at bounding box center [435, 324] width 49 height 16
click at [500, 333] on link "Yes" at bounding box center [498, 334] width 33 height 18
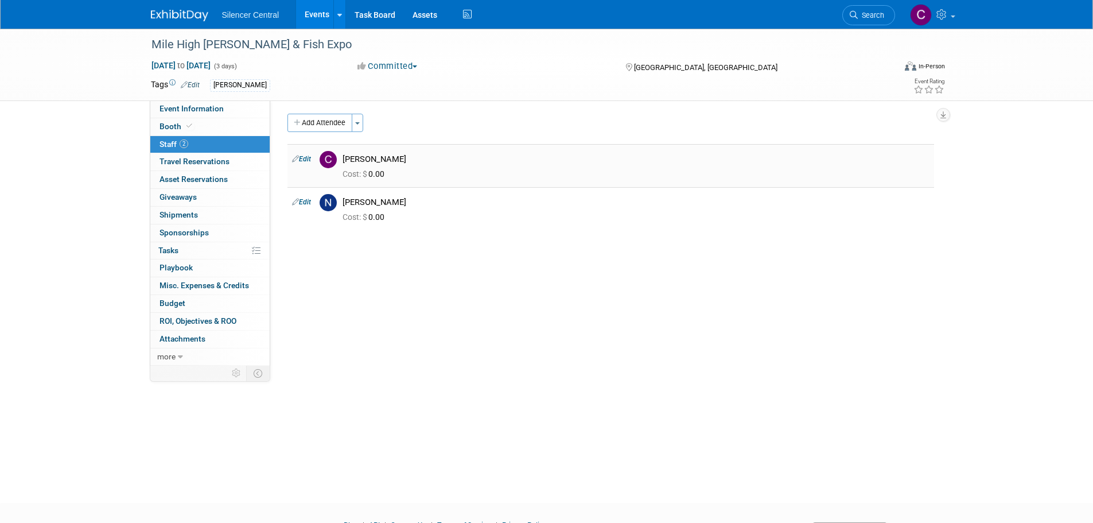
scroll to position [0, 0]
click at [307, 209] on td "Edit" at bounding box center [301, 210] width 28 height 43
click at [307, 203] on link "Edit" at bounding box center [301, 204] width 19 height 8
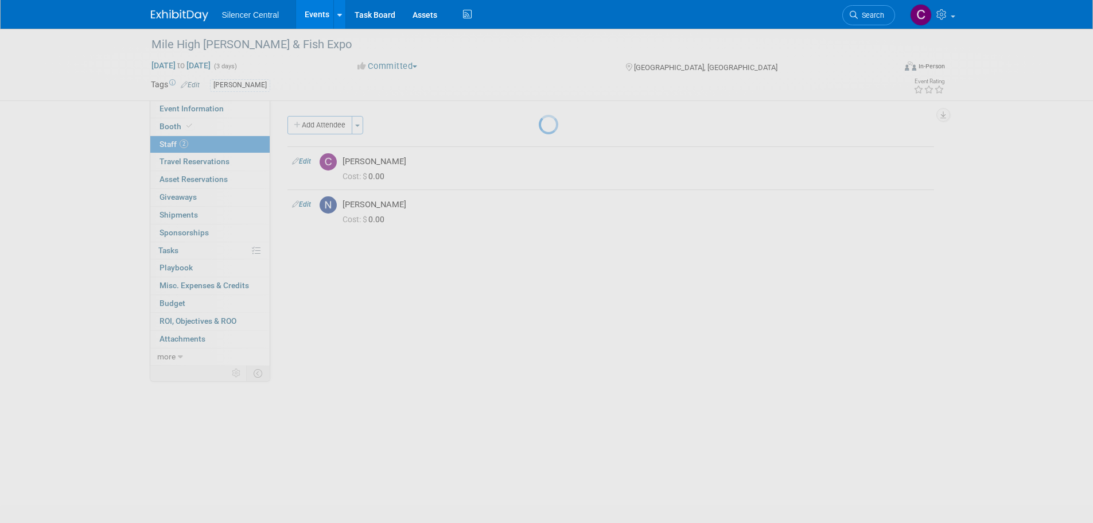
select select "fe99ab26-55a1-4b6a-a044-acced030f8f6"
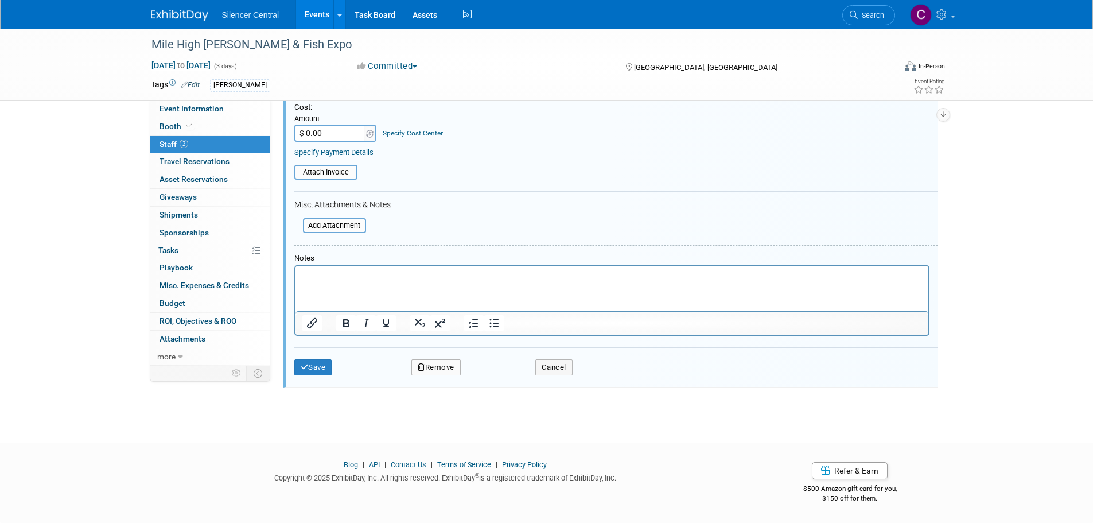
click at [448, 368] on button "Remove" at bounding box center [435, 367] width 49 height 16
click at [500, 376] on link "Yes" at bounding box center [498, 377] width 33 height 18
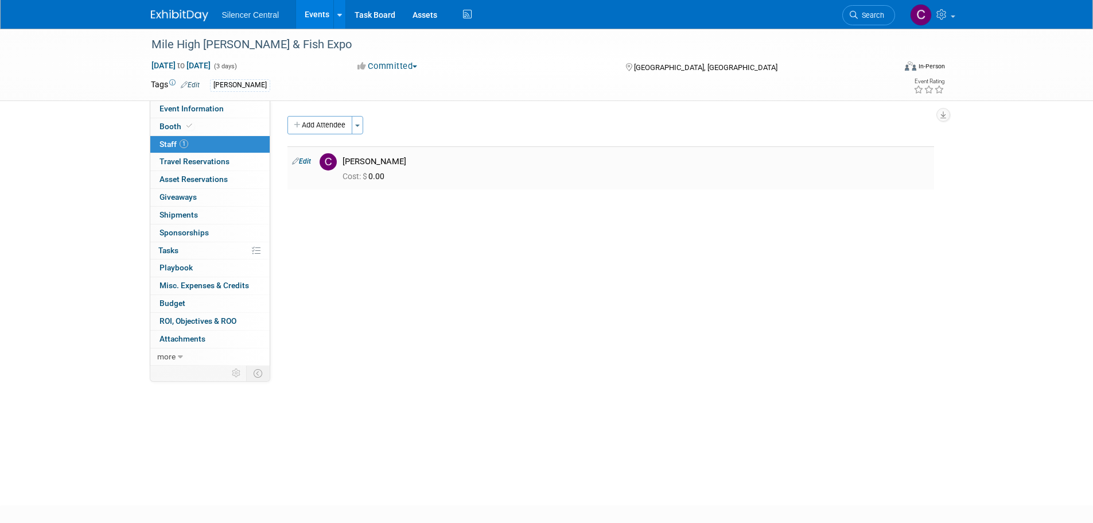
click at [308, 159] on link "Edit" at bounding box center [301, 161] width 19 height 8
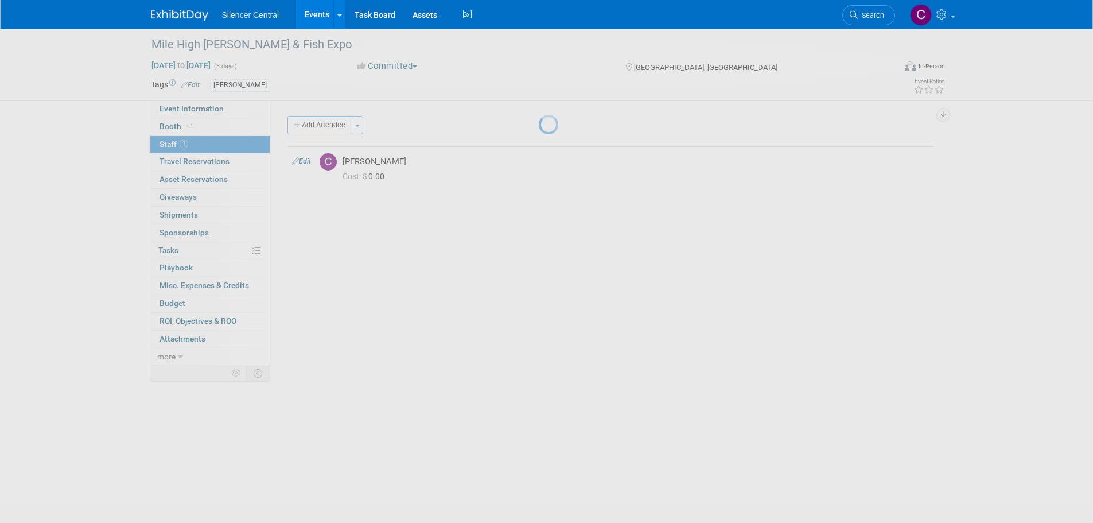
select select "0efb151f-2234-48fd-ba83-ce1d0e9dd1c7"
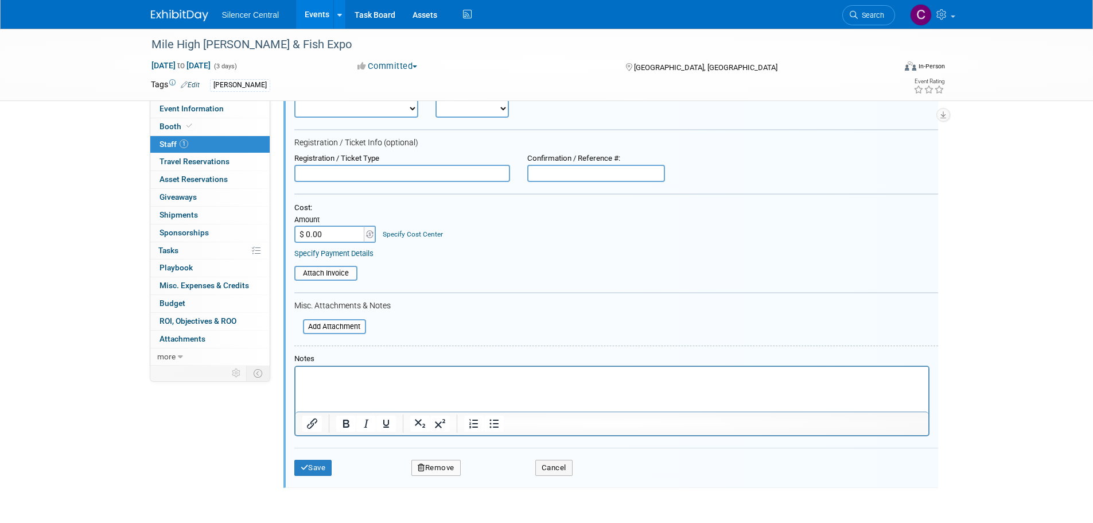
click at [441, 467] on button "Remove" at bounding box center [435, 467] width 49 height 16
click at [490, 474] on icon at bounding box center [490, 477] width 7 height 6
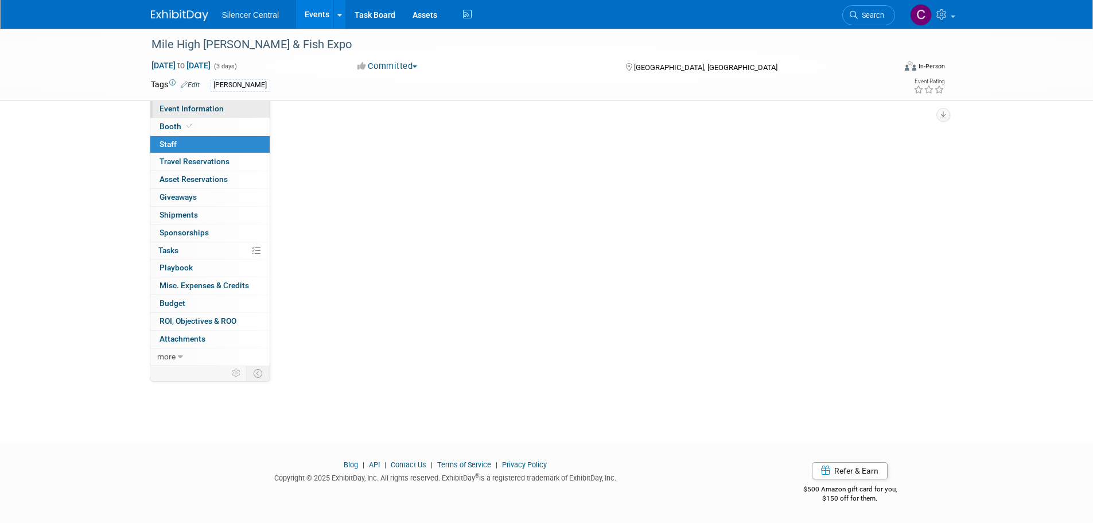
click at [208, 110] on span "Event Information" at bounding box center [191, 108] width 64 height 9
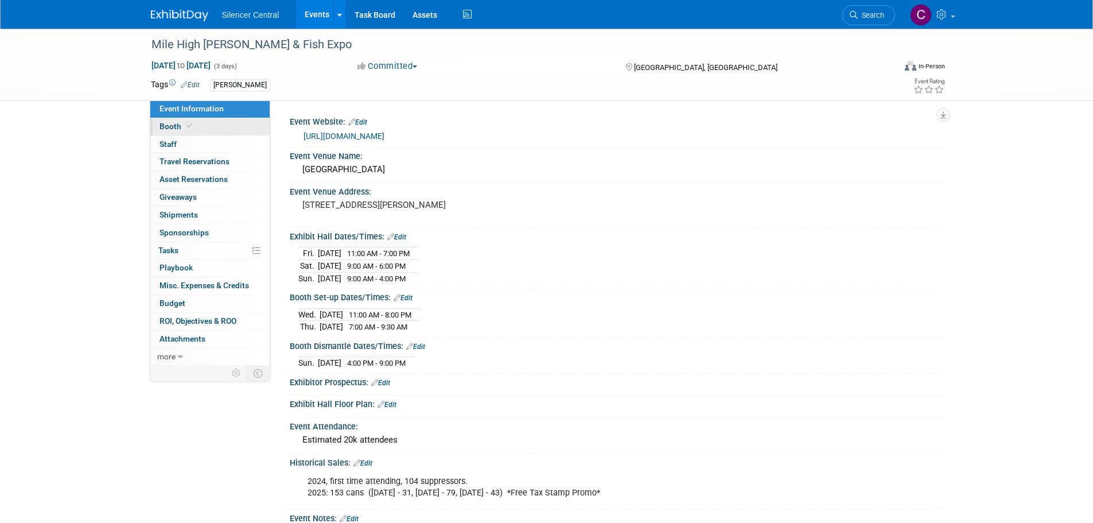
click at [208, 126] on link "Booth" at bounding box center [209, 126] width 119 height 17
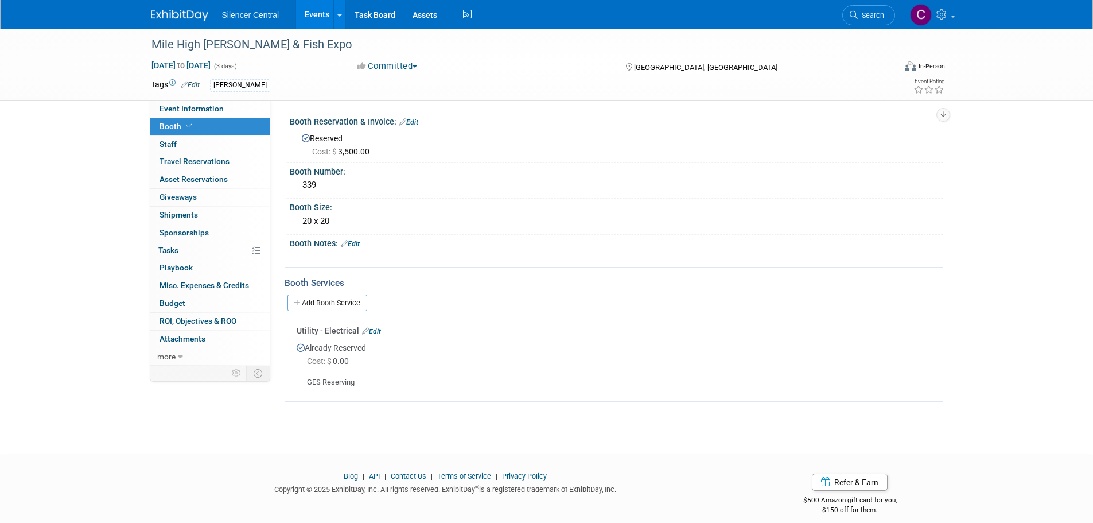
click at [192, 20] on img at bounding box center [179, 15] width 57 height 11
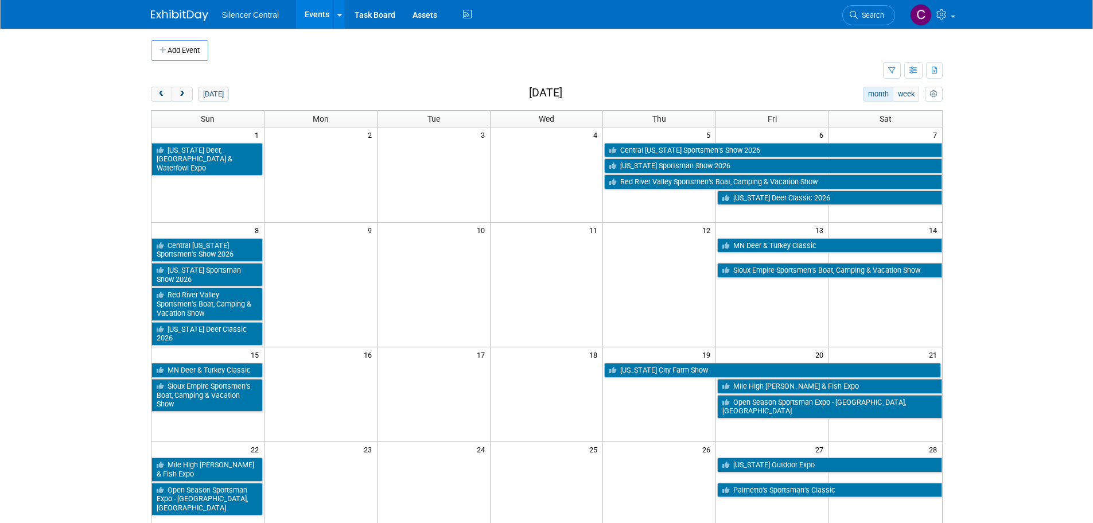
drag, startPoint x: 154, startPoint y: 97, endPoint x: 171, endPoint y: 109, distance: 21.0
click at [154, 97] on button "prev" at bounding box center [161, 94] width 21 height 15
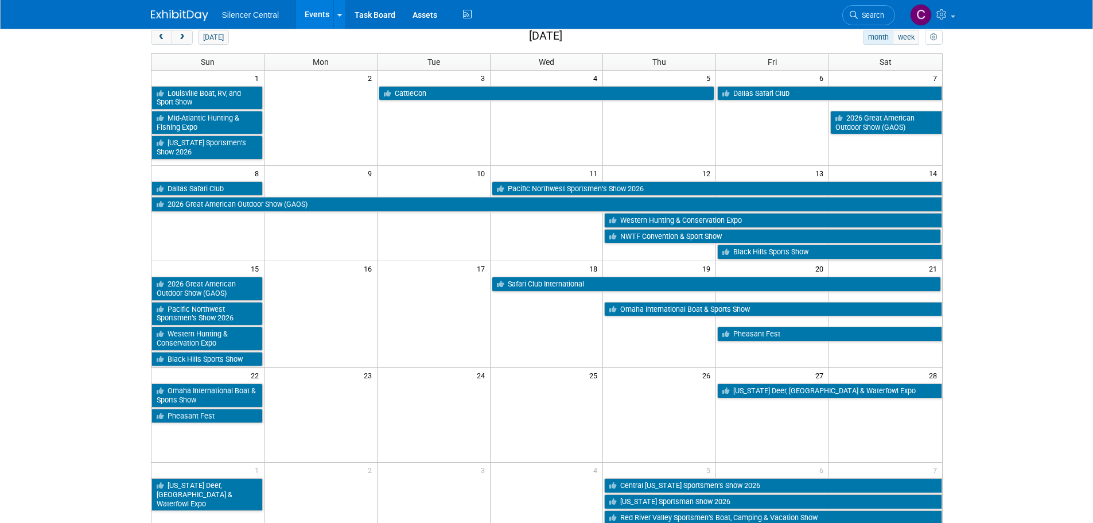
scroll to position [57, 0]
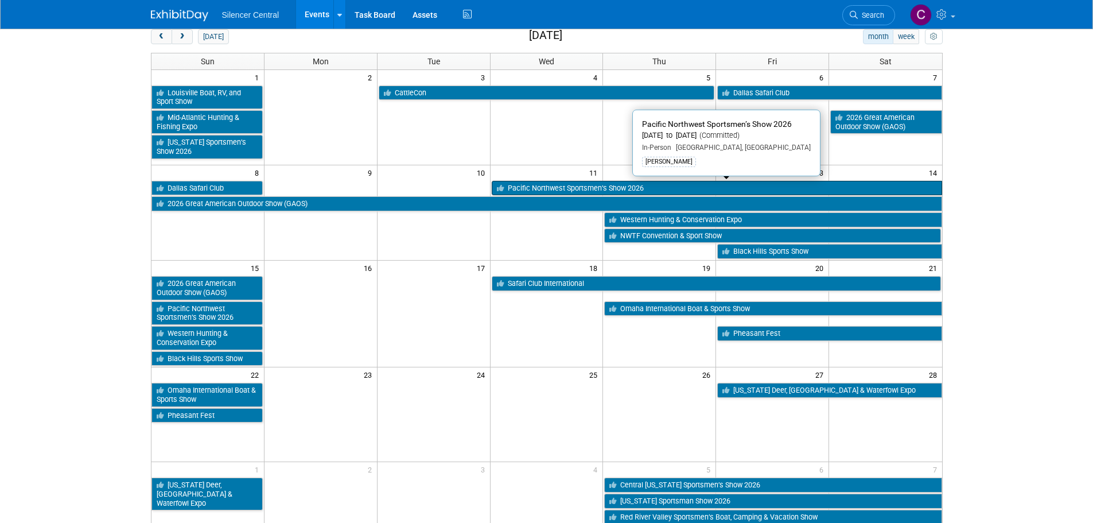
click at [521, 188] on link "Pacific Northwest Sportsmen’s Show 2026" at bounding box center [717, 188] width 450 height 15
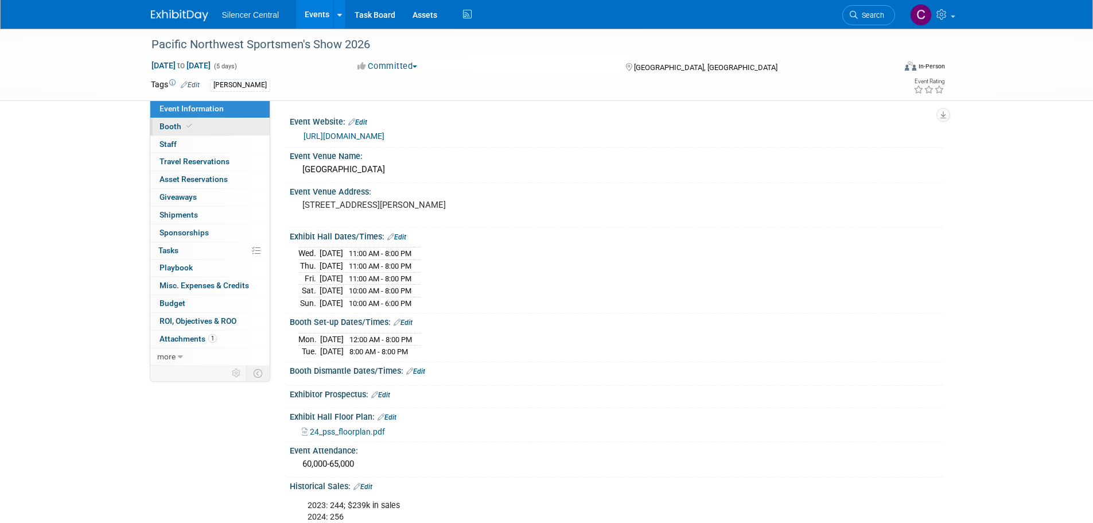
click at [192, 127] on span at bounding box center [189, 126] width 10 height 9
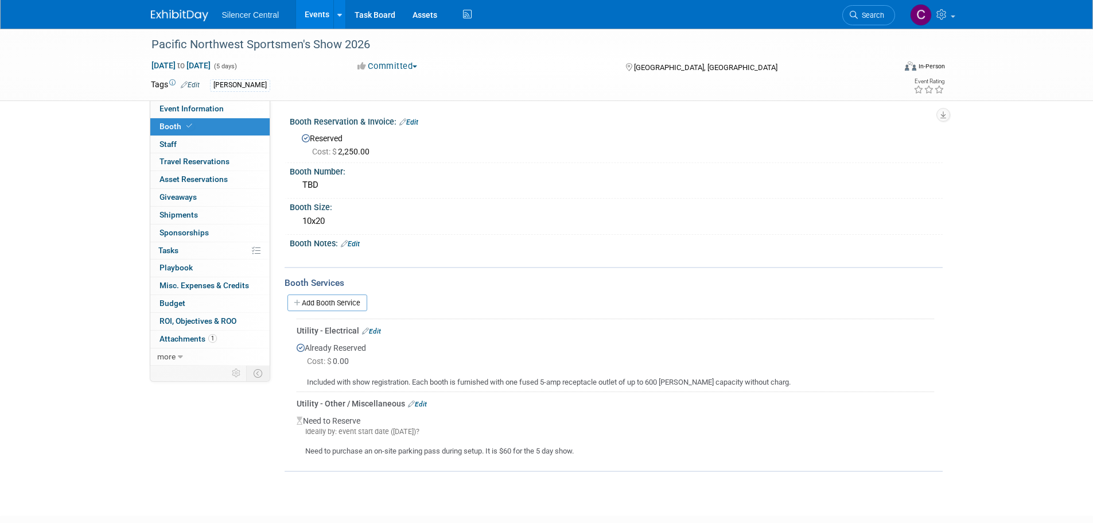
click at [178, 7] on link at bounding box center [186, 9] width 71 height 9
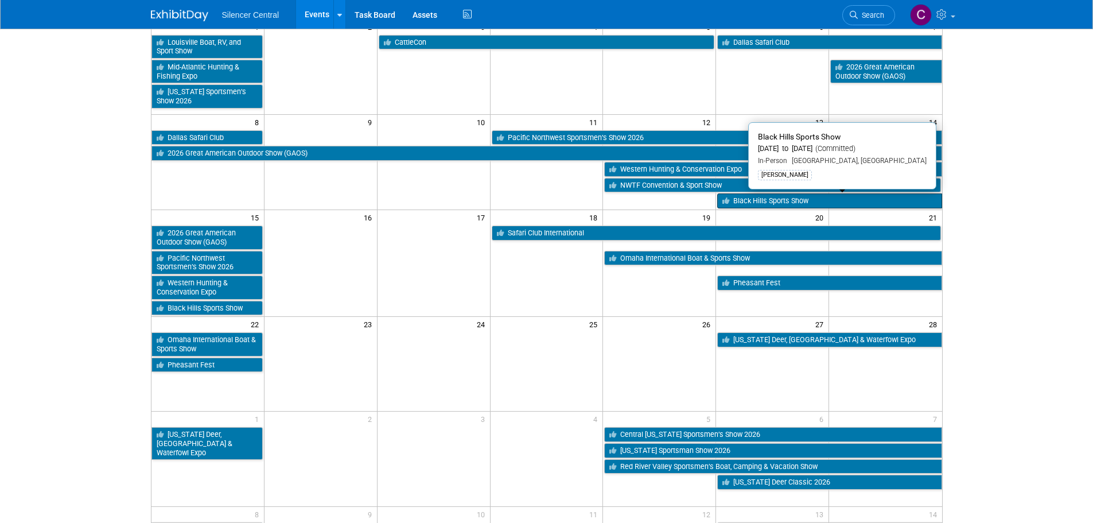
scroll to position [115, 0]
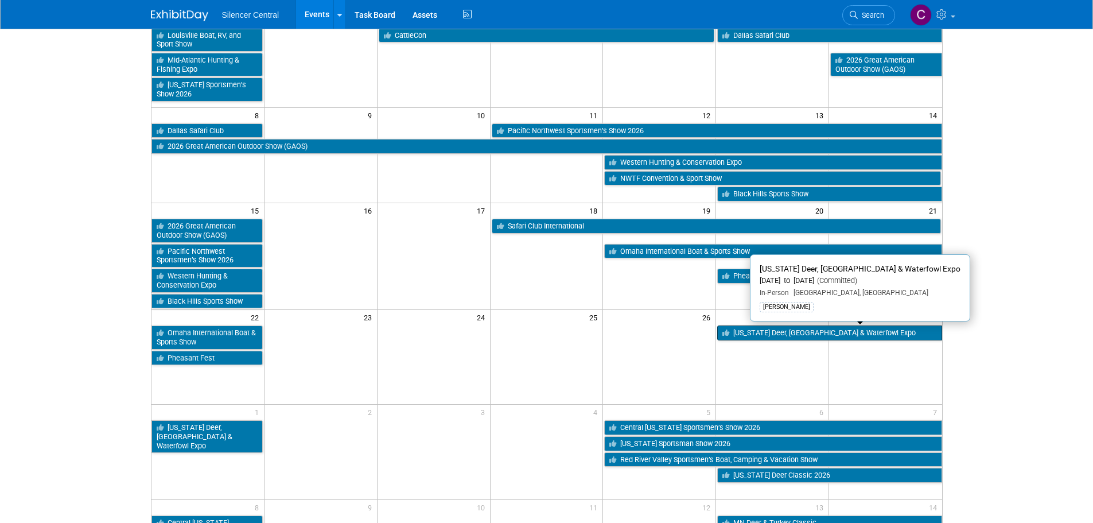
click at [747, 337] on link "[US_STATE] Deer, [GEOGRAPHIC_DATA] & Waterfowl Expo" at bounding box center [829, 332] width 224 height 15
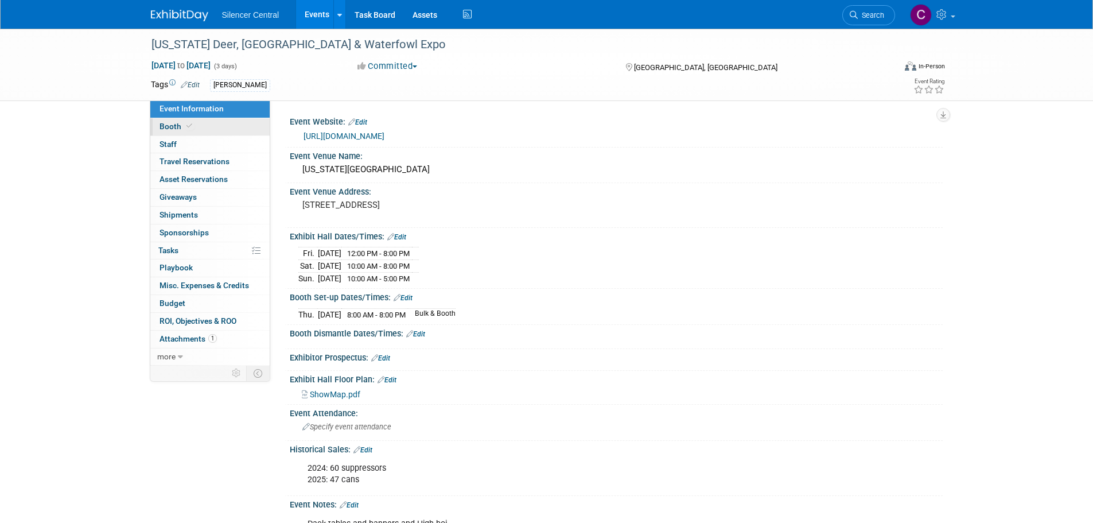
click at [192, 126] on span at bounding box center [189, 126] width 10 height 9
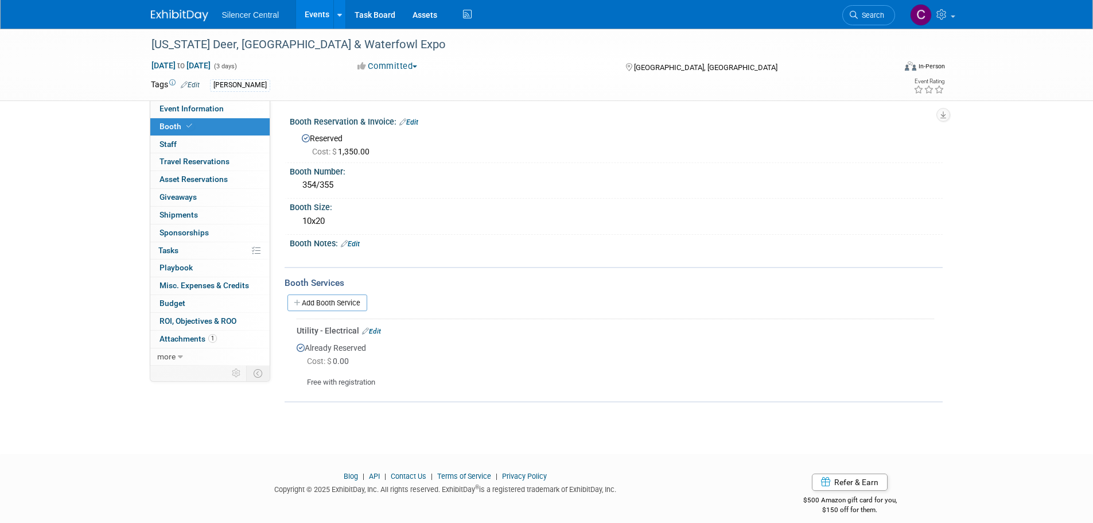
click at [171, 10] on img at bounding box center [179, 15] width 57 height 11
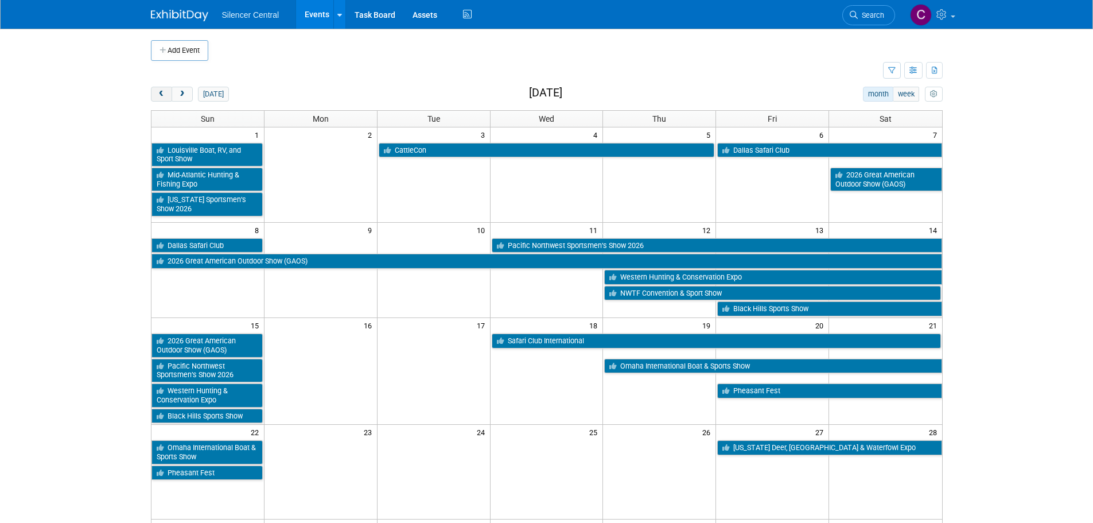
click at [166, 94] on button "prev" at bounding box center [161, 94] width 21 height 15
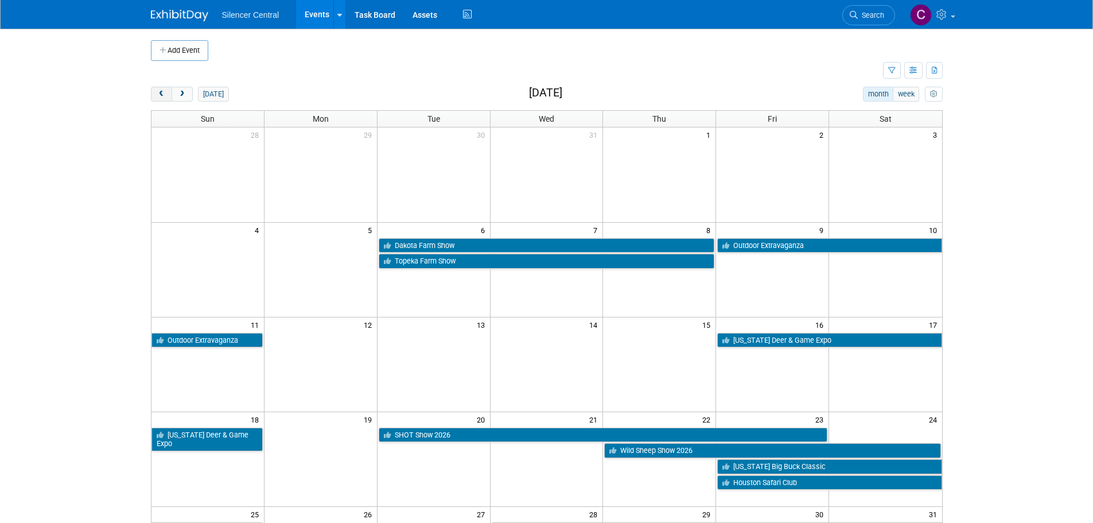
click at [168, 98] on button "prev" at bounding box center [161, 94] width 21 height 15
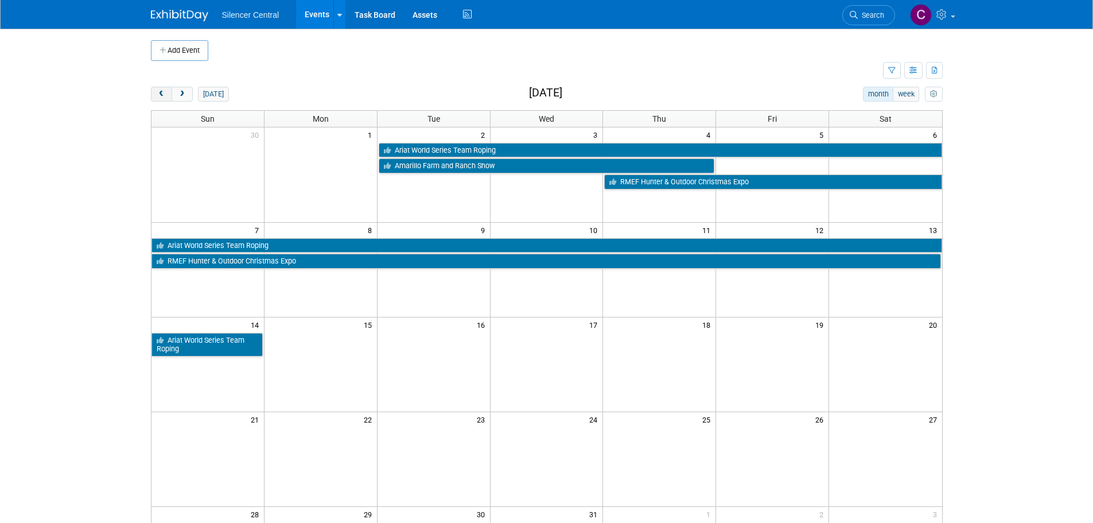
click at [168, 98] on button "prev" at bounding box center [161, 94] width 21 height 15
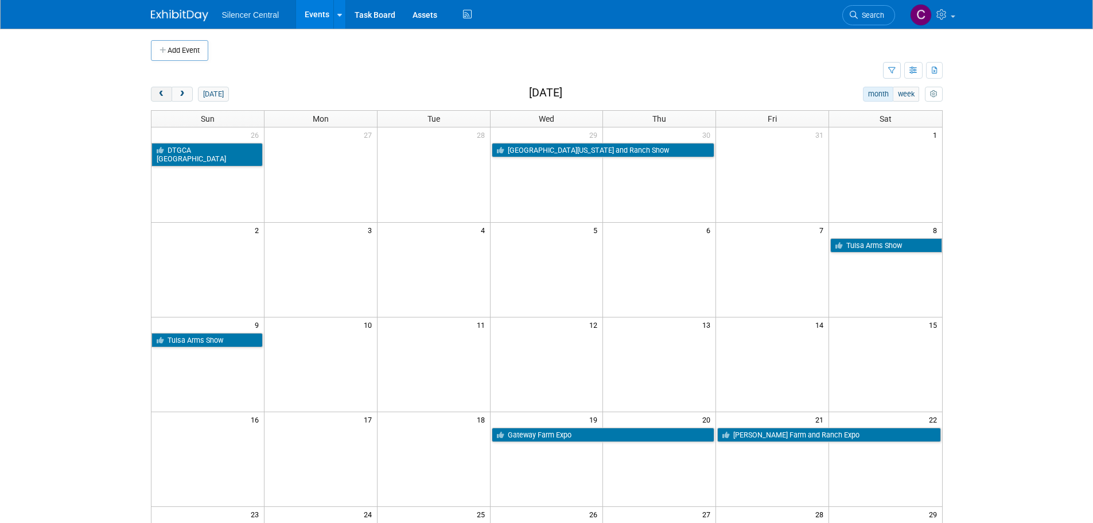
click at [166, 95] on button "prev" at bounding box center [161, 94] width 21 height 15
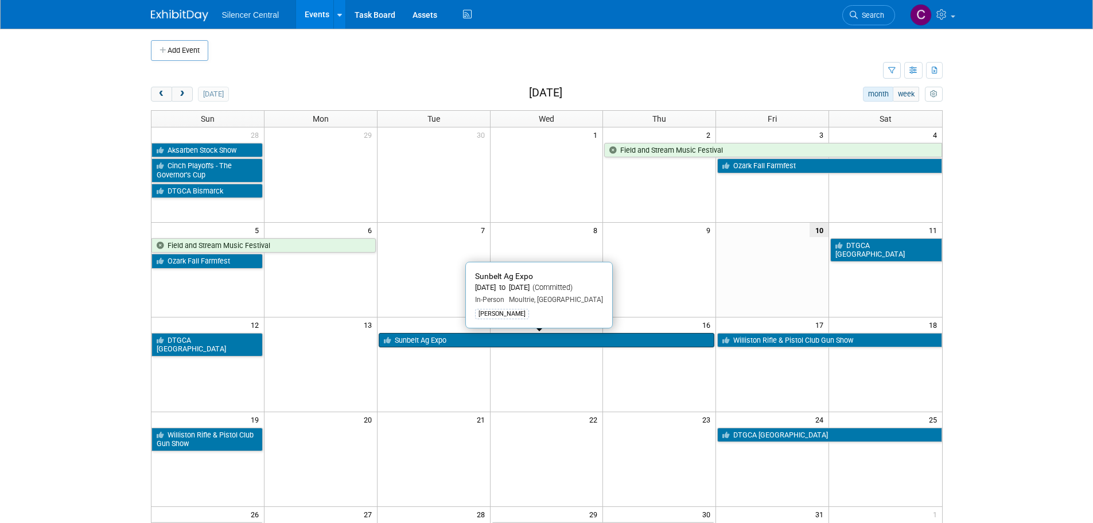
click at [503, 343] on link "Sunbelt Ag Expo" at bounding box center [547, 340] width 336 height 15
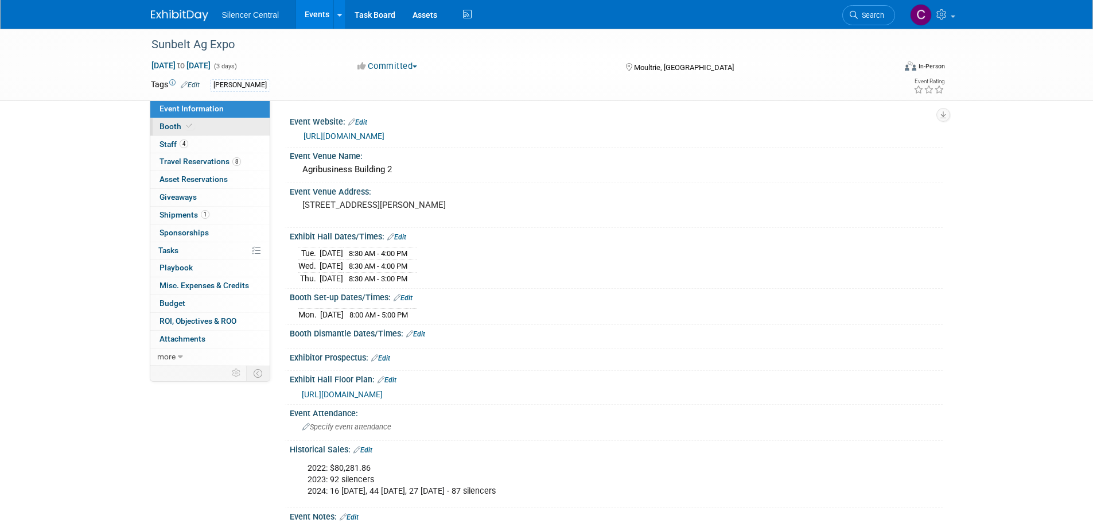
click at [222, 129] on link "Booth" at bounding box center [209, 126] width 119 height 17
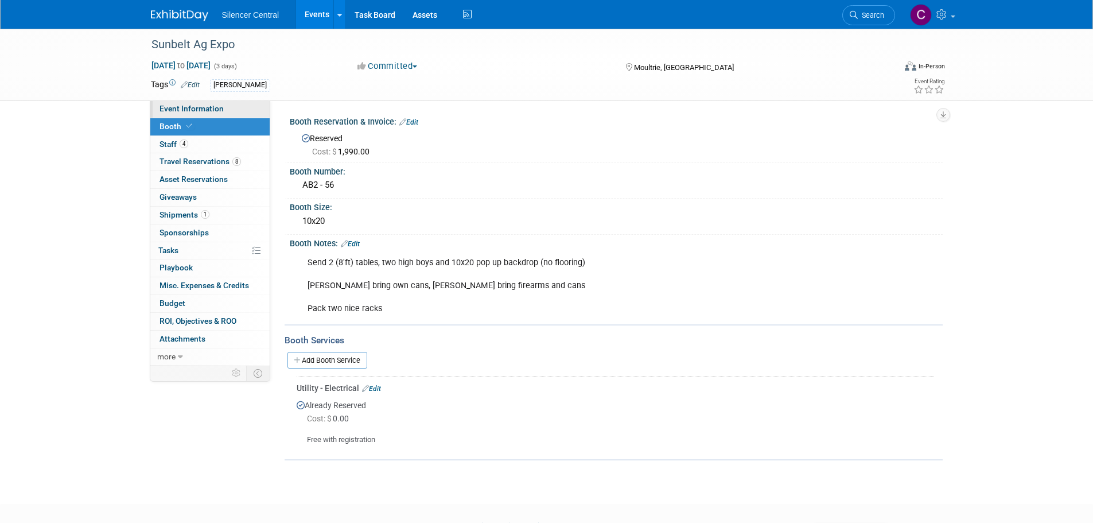
click at [219, 111] on span "Event Information" at bounding box center [191, 108] width 64 height 9
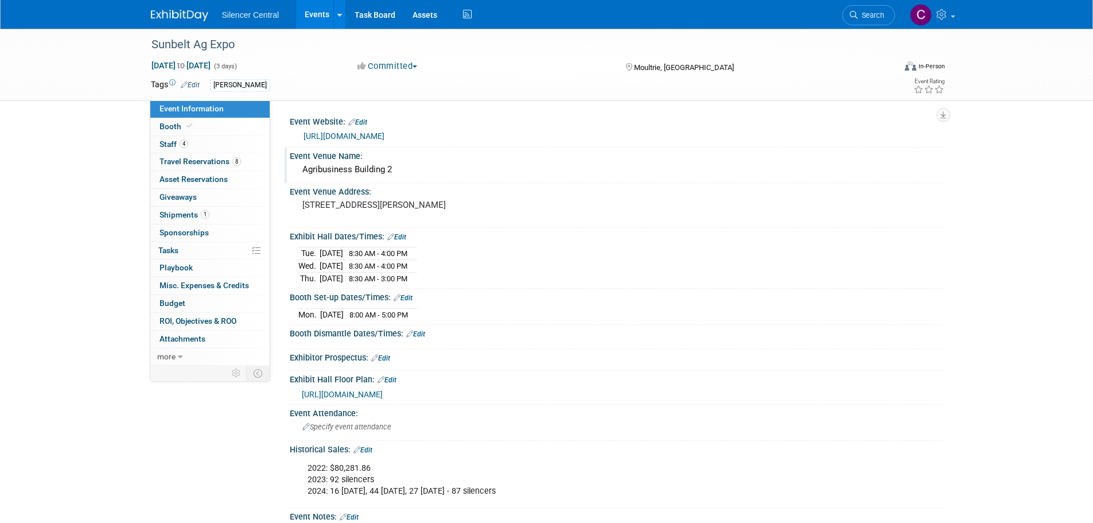
scroll to position [57, 0]
